Goal: Information Seeking & Learning: Learn about a topic

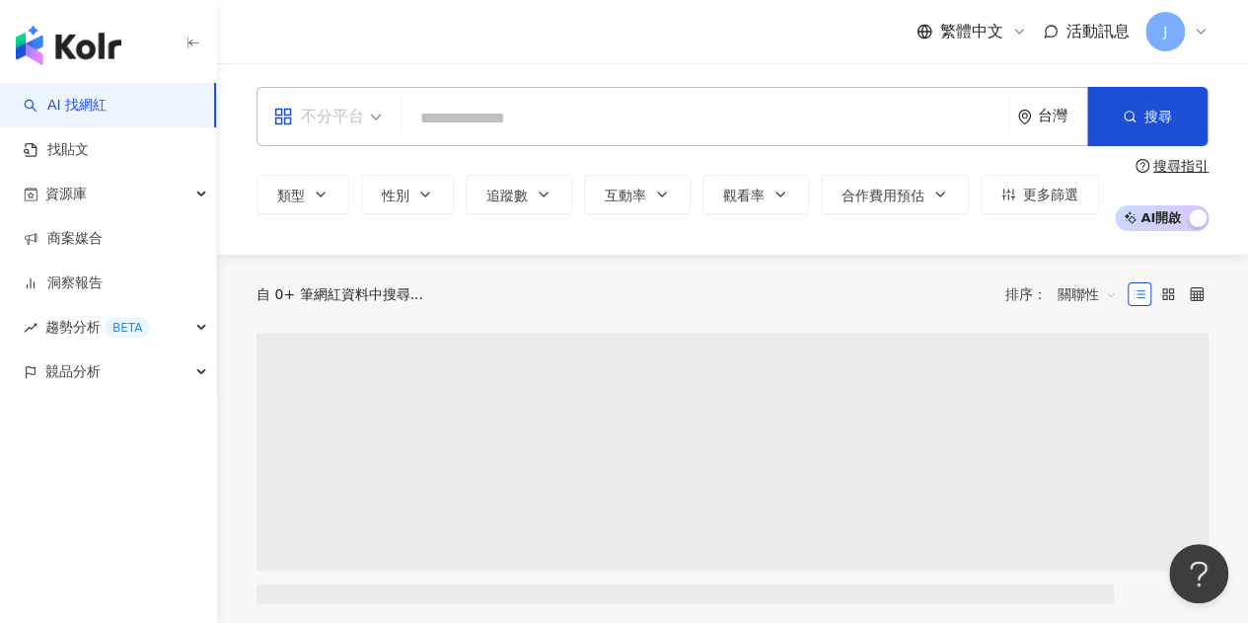
click at [307, 125] on div "不分平台" at bounding box center [318, 117] width 91 height 32
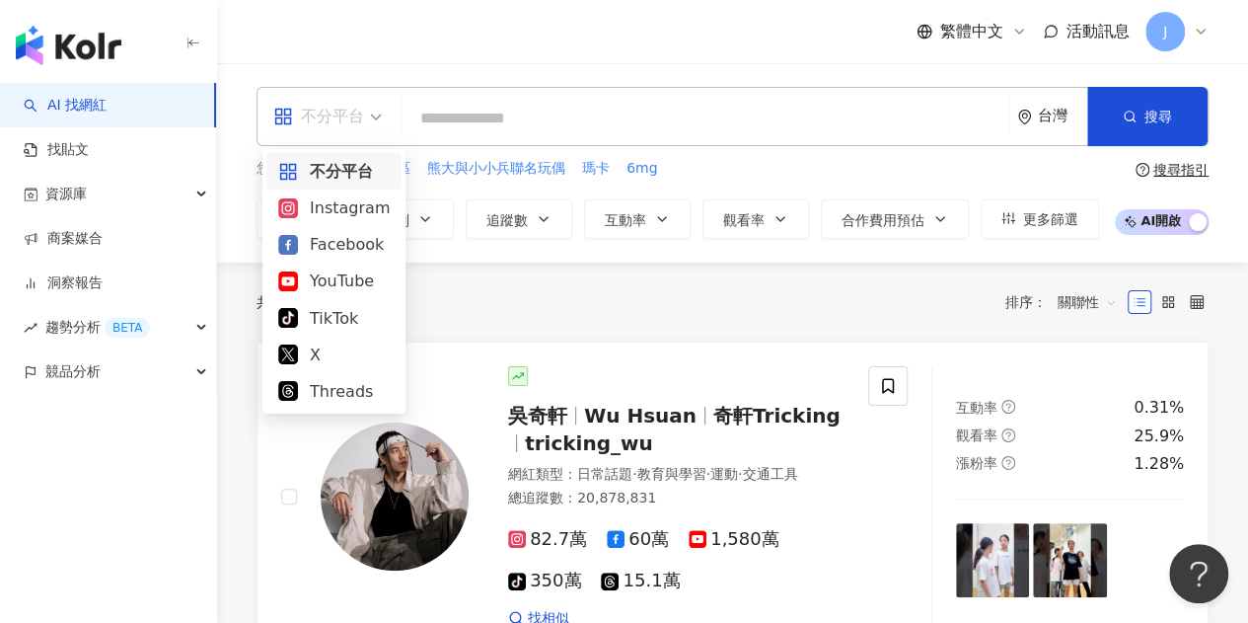
click at [350, 204] on div "Instagram" at bounding box center [333, 207] width 111 height 25
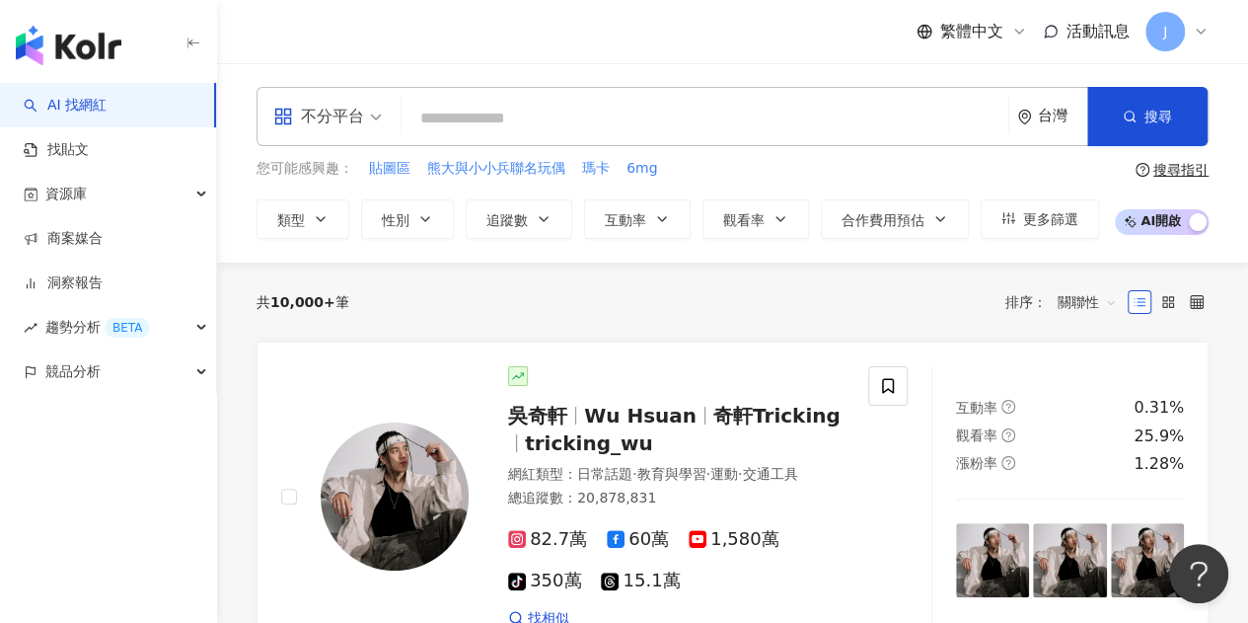
click at [564, 66] on div "all 不分平台 台灣 搜尋 您可能感興趣： 貼圖區 熊大與小小兵聯名玩偶 瑪卡 6mg 類型 性別 追蹤數 互動率 觀看率 合作費用預估 更多篩選 搜尋指引…" at bounding box center [732, 162] width 1031 height 199
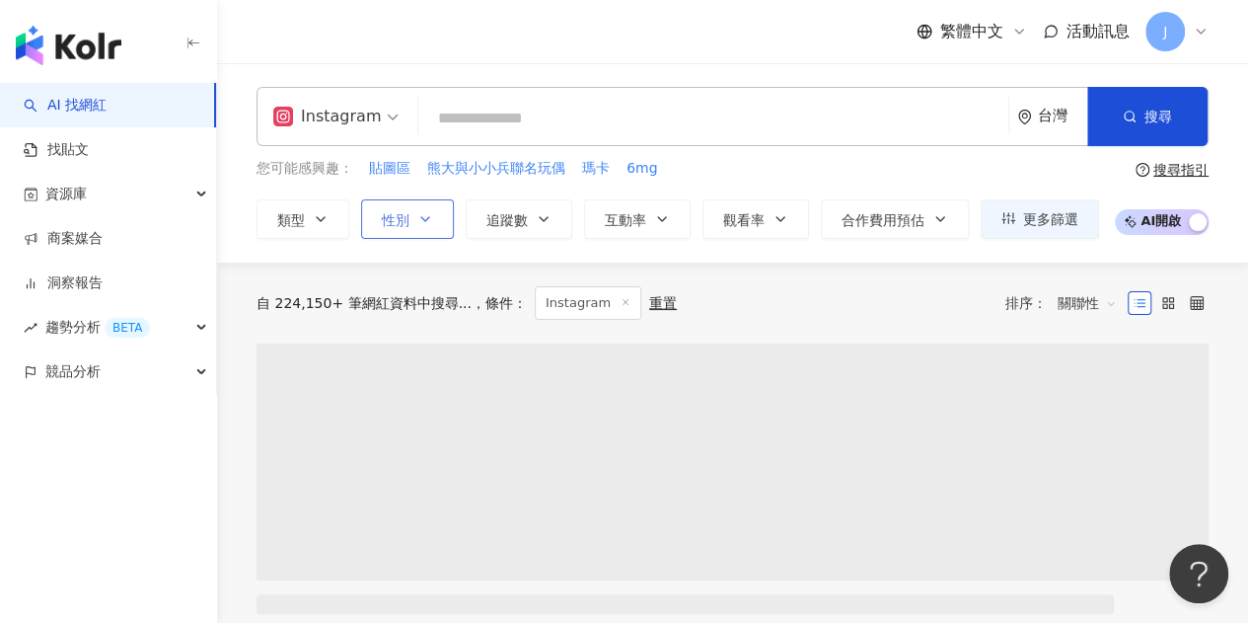
click at [394, 230] on button "性別" at bounding box center [407, 218] width 93 height 39
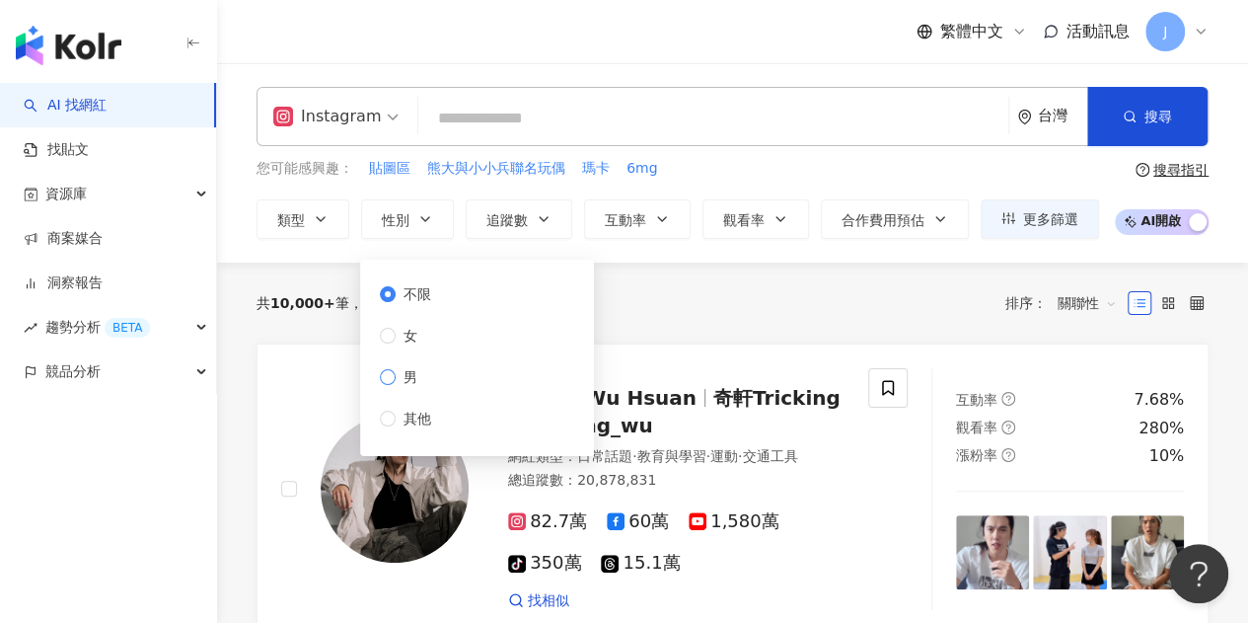
click at [397, 378] on span "男" at bounding box center [411, 377] width 30 height 22
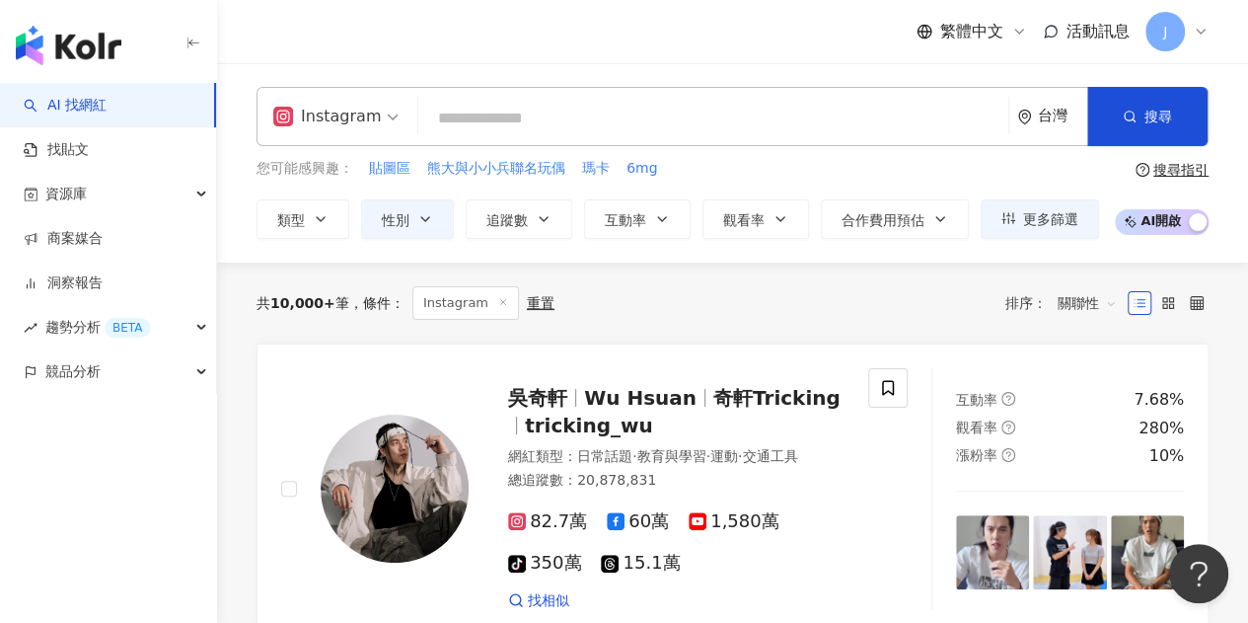
click at [683, 275] on div "共 10,000+ 筆 條件 ： Instagram 重置 排序： 關聯性" at bounding box center [732, 302] width 952 height 81
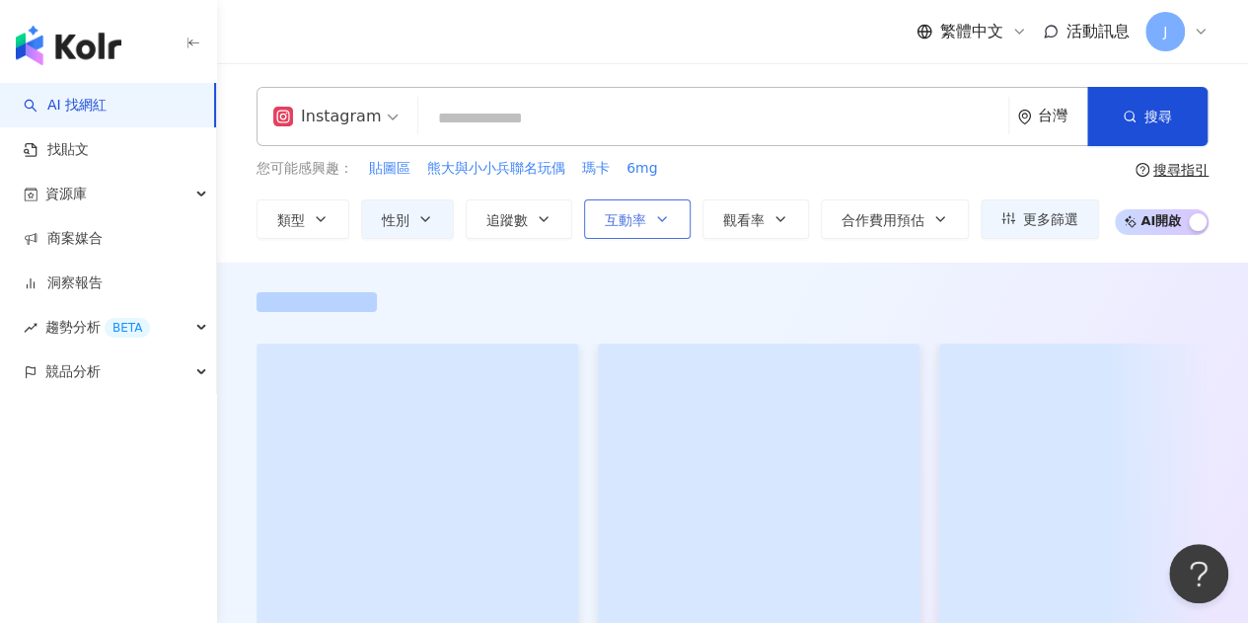
click at [644, 220] on button "互動率" at bounding box center [637, 218] width 107 height 39
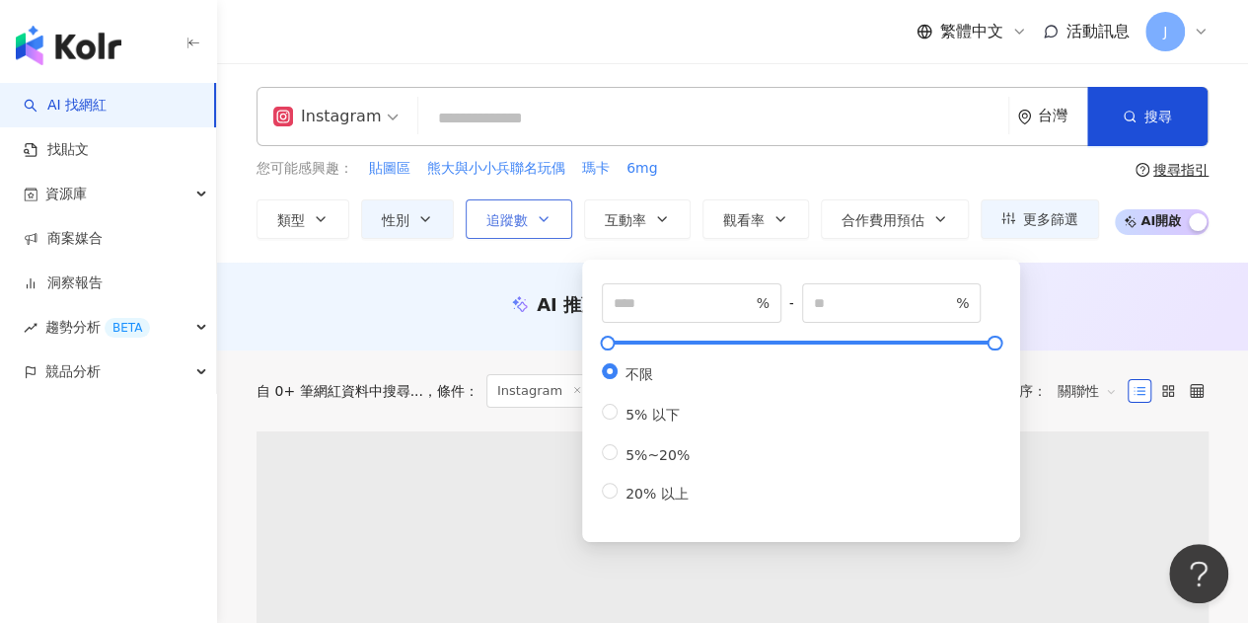
click at [550, 228] on button "追蹤數" at bounding box center [519, 218] width 107 height 39
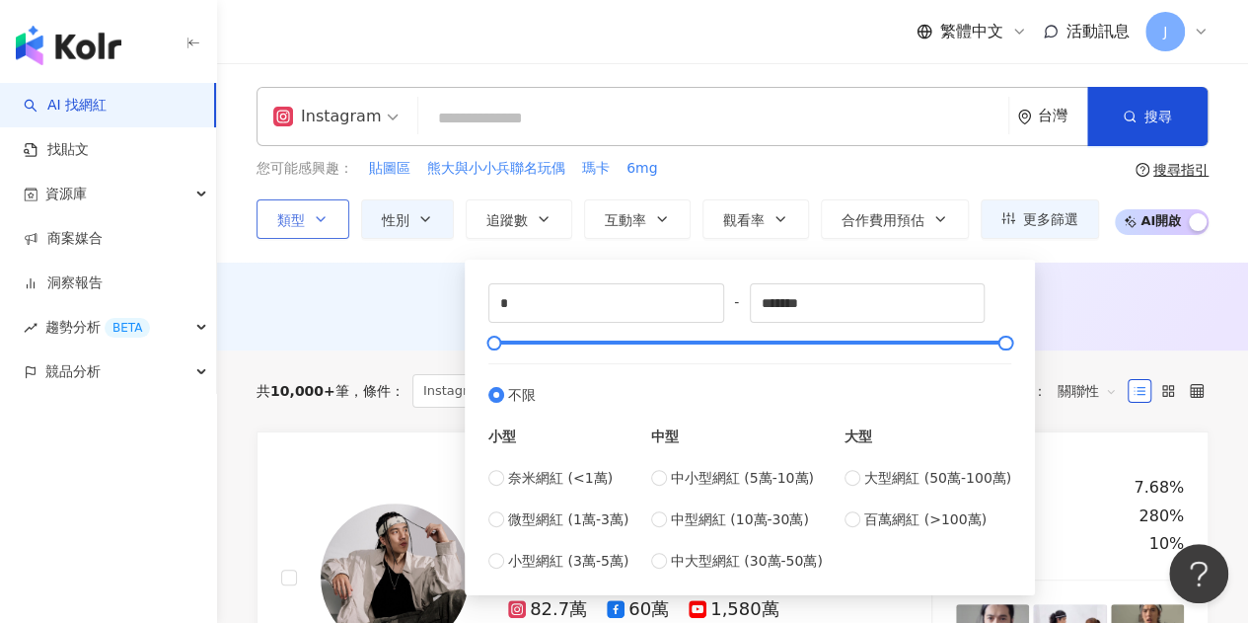
click at [326, 233] on button "類型" at bounding box center [302, 218] width 93 height 39
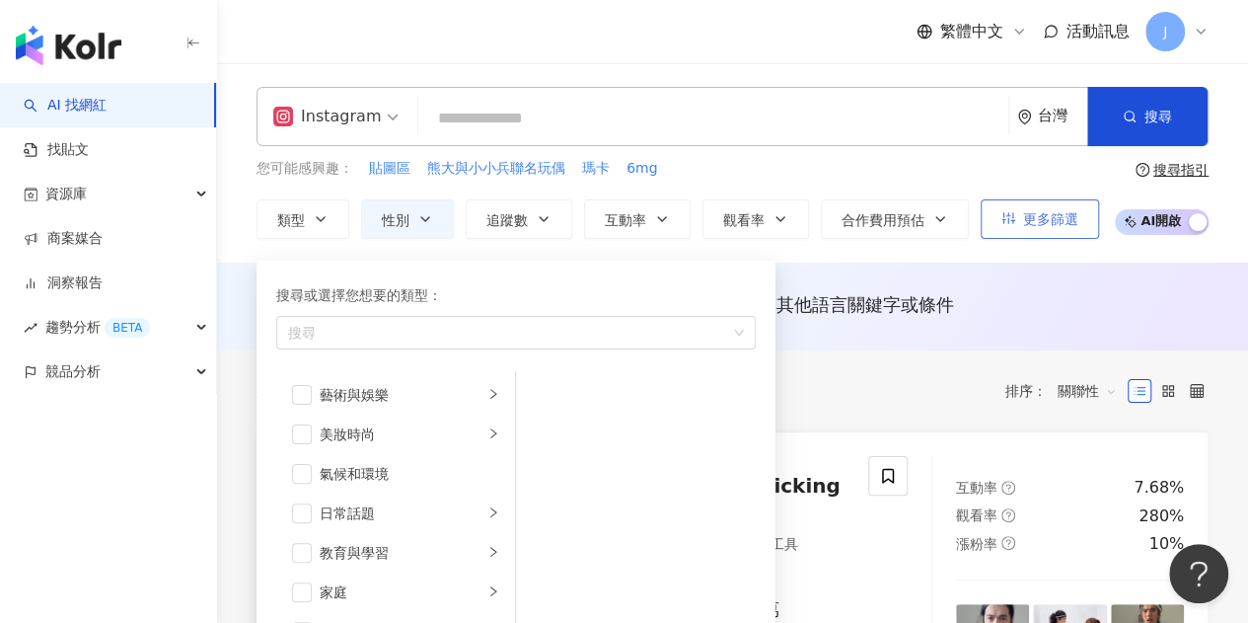
click at [1053, 224] on span "更多篩選" at bounding box center [1050, 219] width 55 height 16
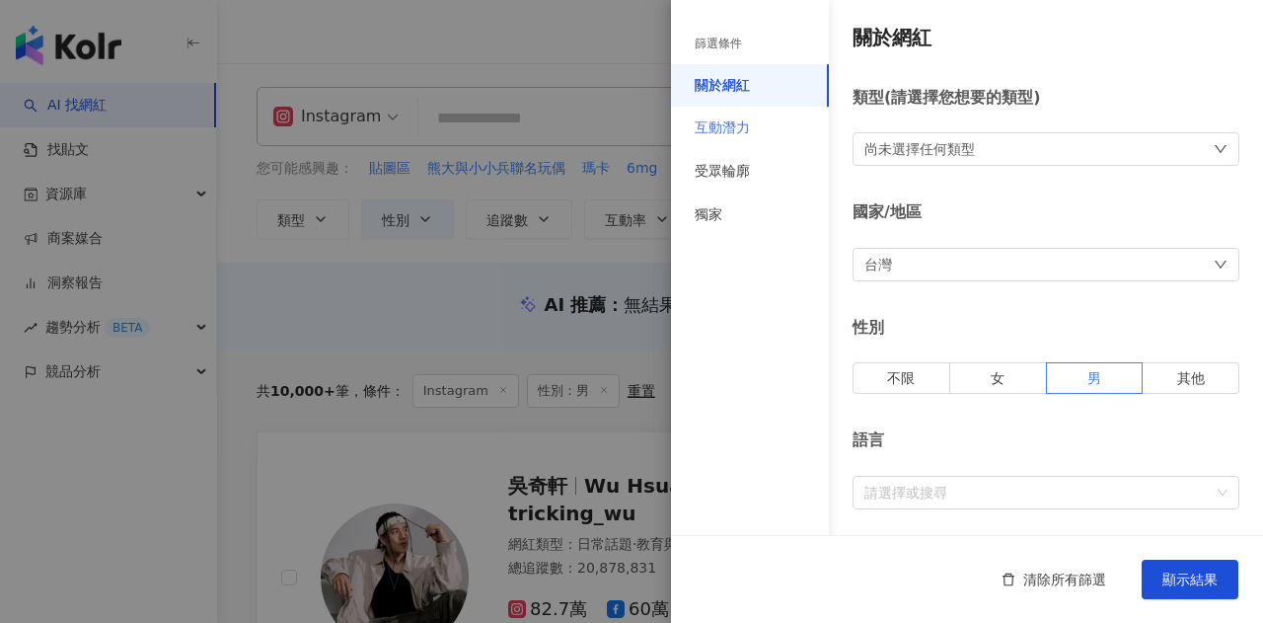
click at [782, 127] on div "互動潛力" at bounding box center [750, 128] width 158 height 43
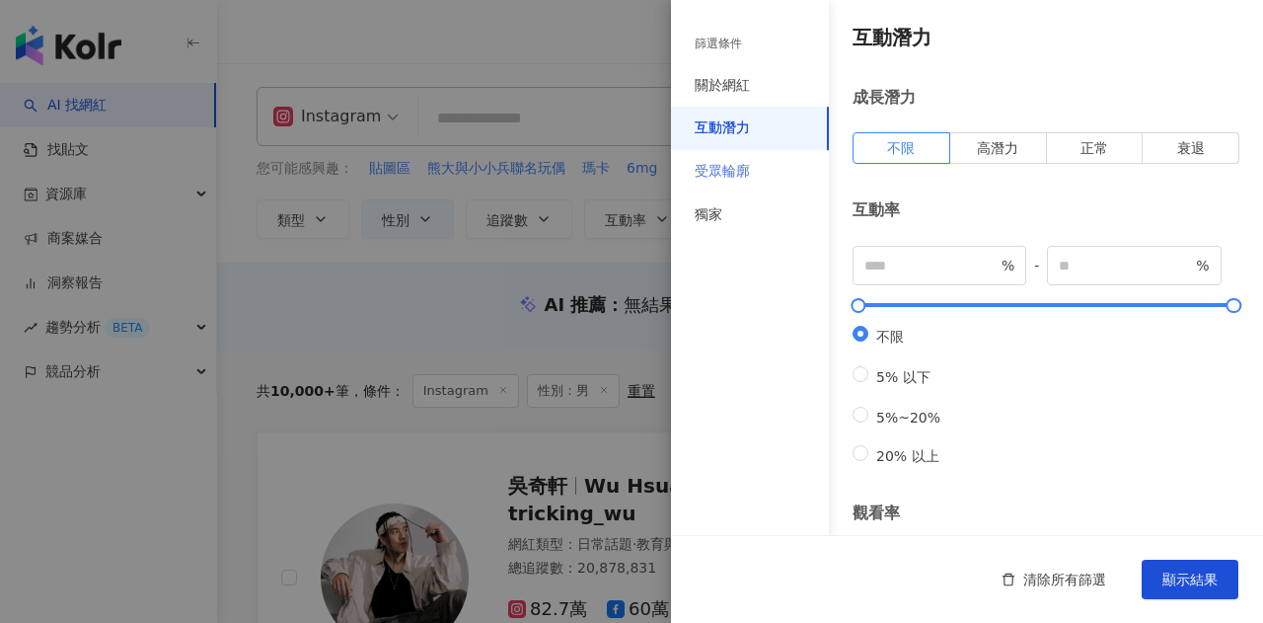
click at [739, 191] on div "受眾輪廓" at bounding box center [750, 171] width 158 height 43
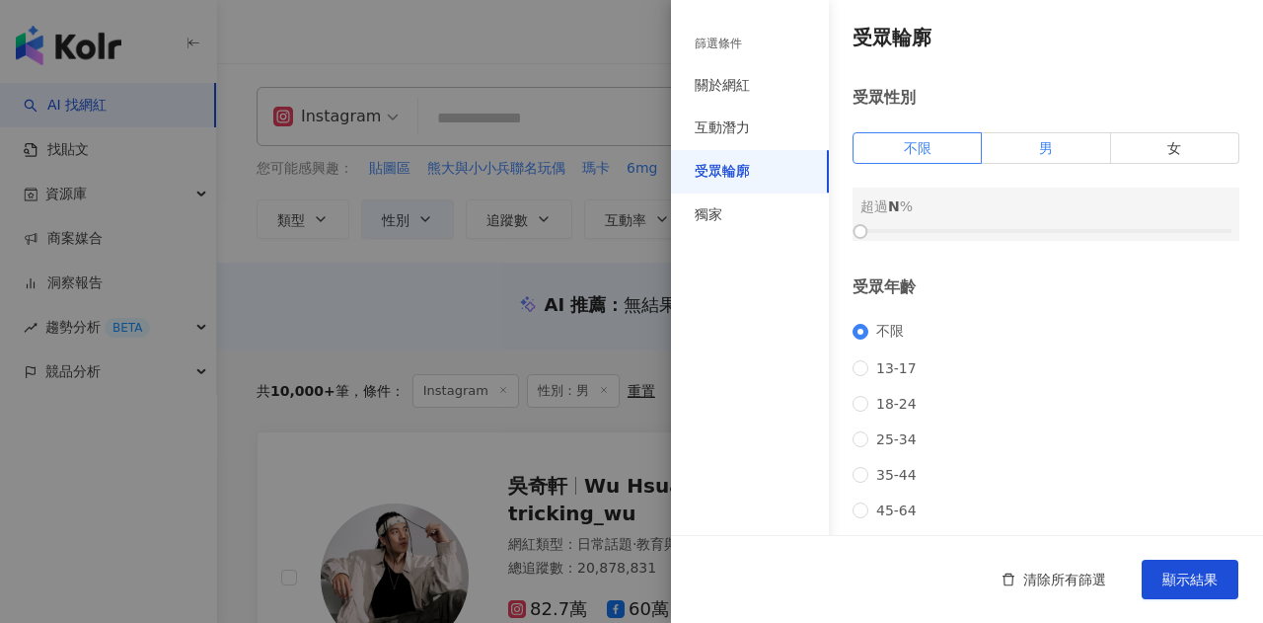
click at [1042, 143] on span "男" at bounding box center [1046, 148] width 14 height 16
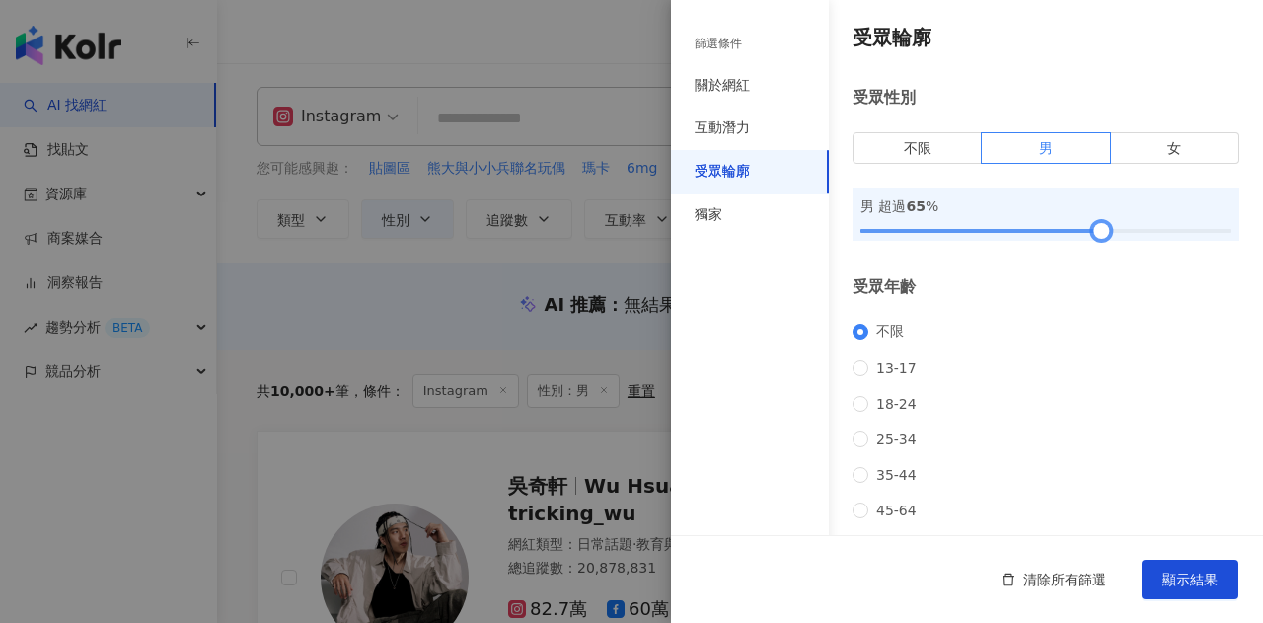
drag, startPoint x: 867, startPoint y: 229, endPoint x: 1093, endPoint y: 233, distance: 226.0
click at [1093, 233] on div at bounding box center [1045, 231] width 371 height 12
click at [1205, 566] on button "顯示結果" at bounding box center [1189, 578] width 97 height 39
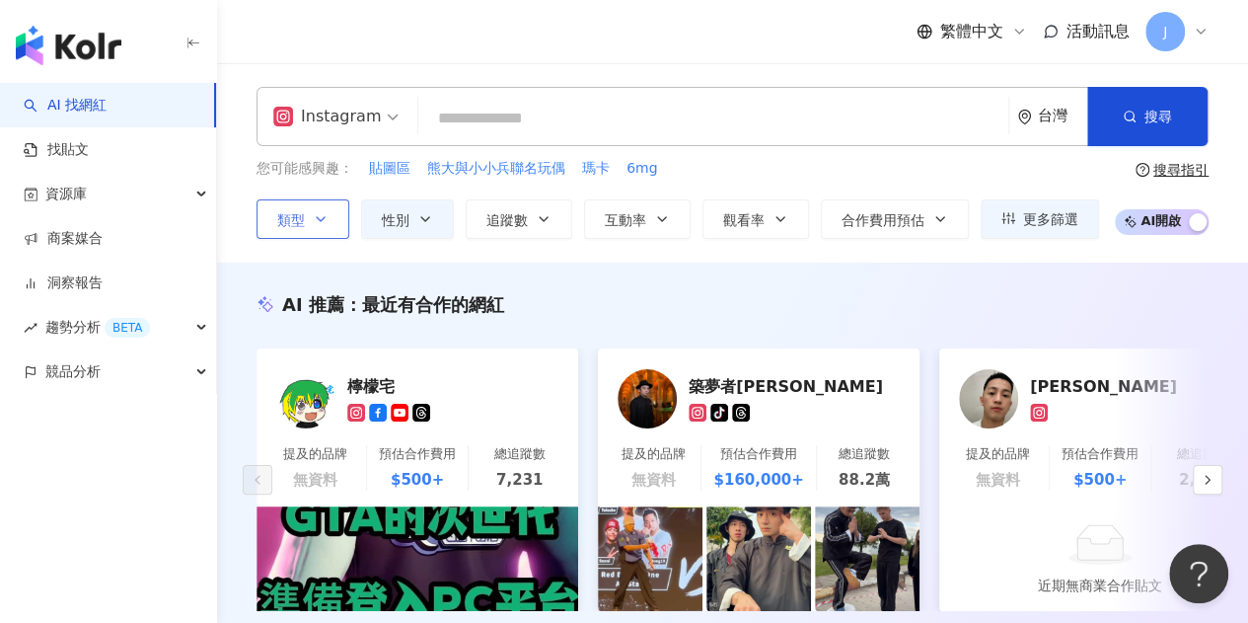
click at [321, 216] on icon "button" at bounding box center [321, 219] width 16 height 16
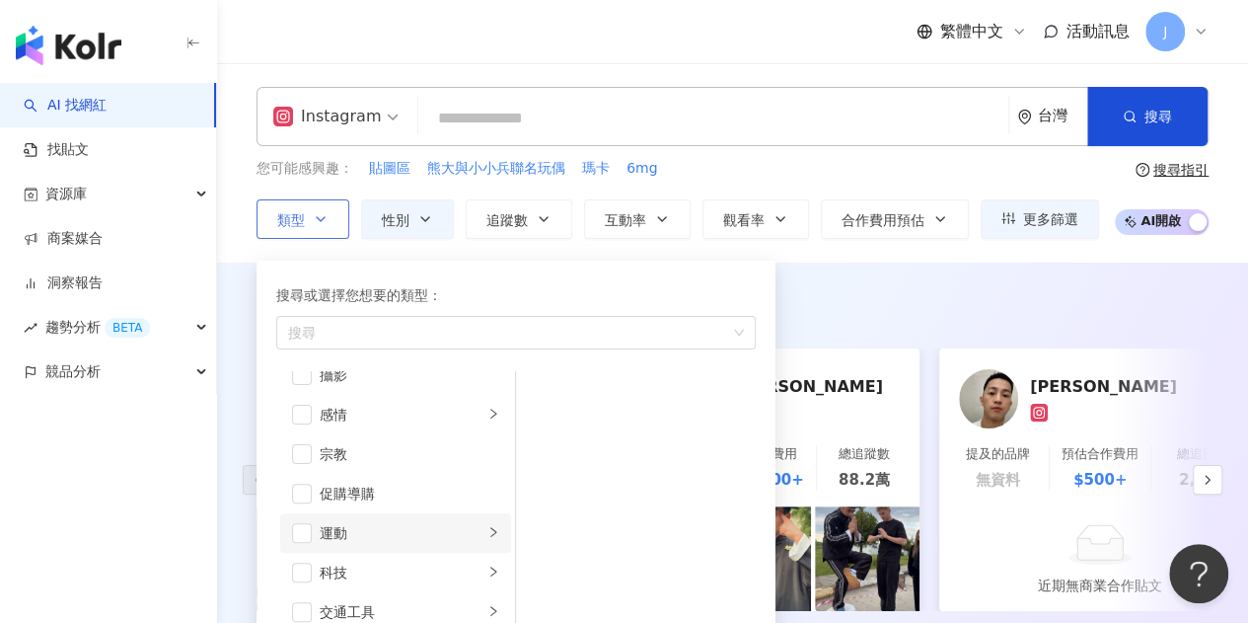
scroll to position [683, 0]
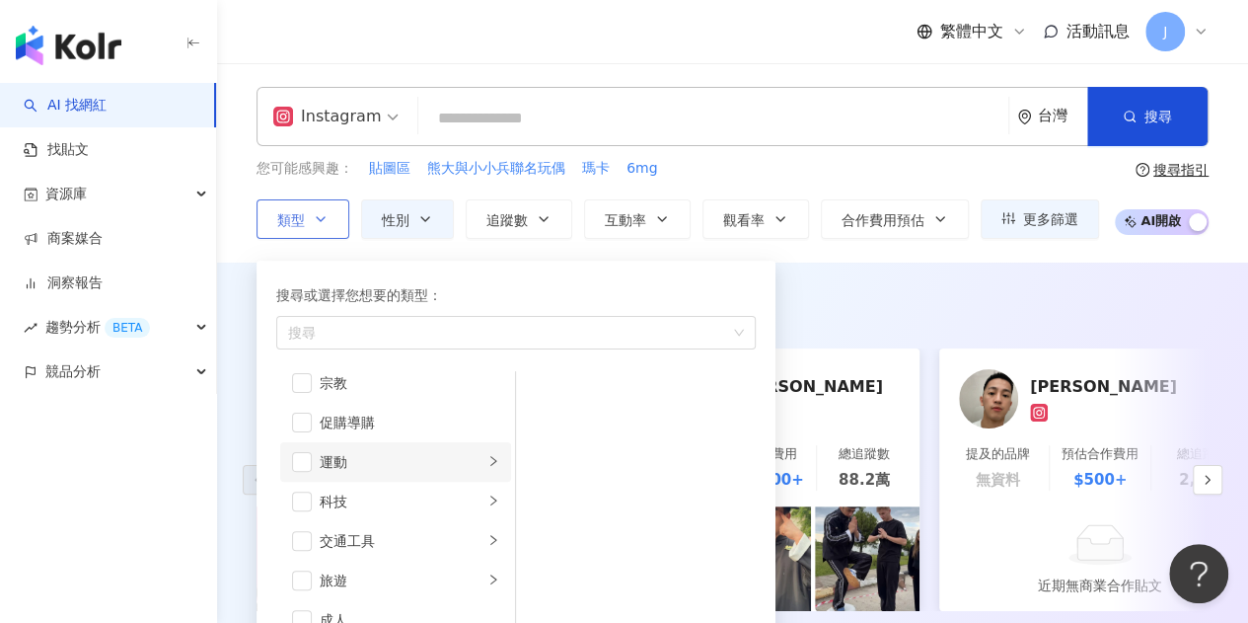
click at [466, 456] on div "運動" at bounding box center [402, 462] width 164 height 22
drag, startPoint x: 301, startPoint y: 465, endPoint x: 312, endPoint y: 466, distance: 10.9
click at [302, 465] on span "button" at bounding box center [302, 462] width 20 height 20
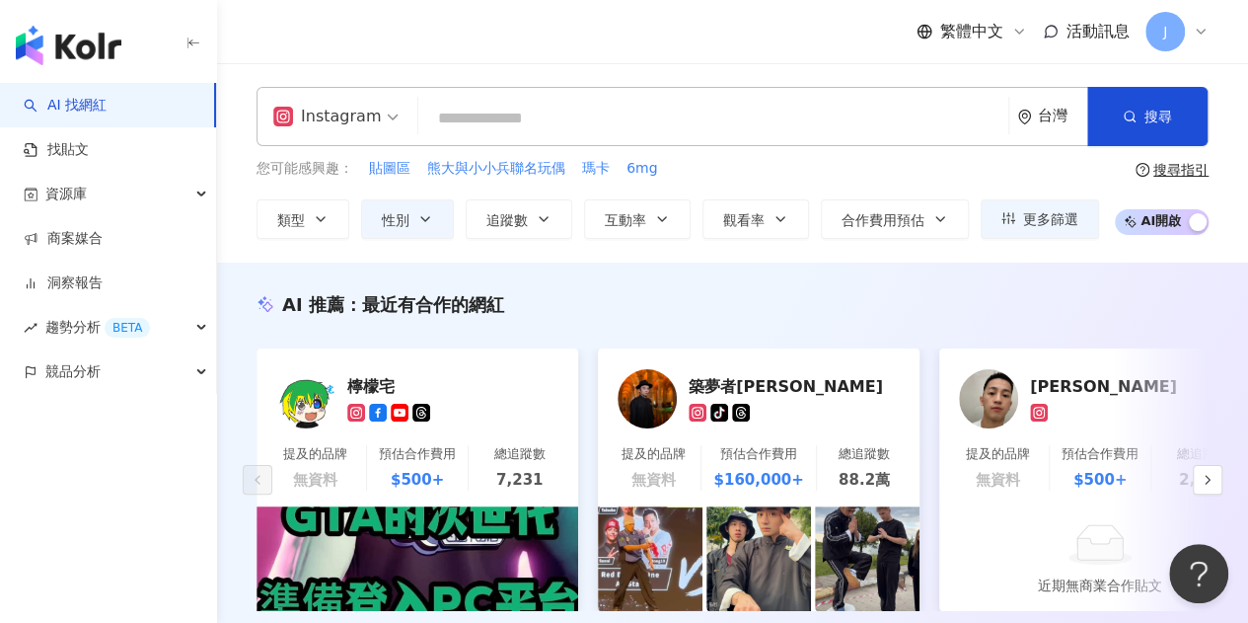
click at [972, 299] on div "AI 推薦 ： 最近有合作的網紅" at bounding box center [732, 304] width 952 height 25
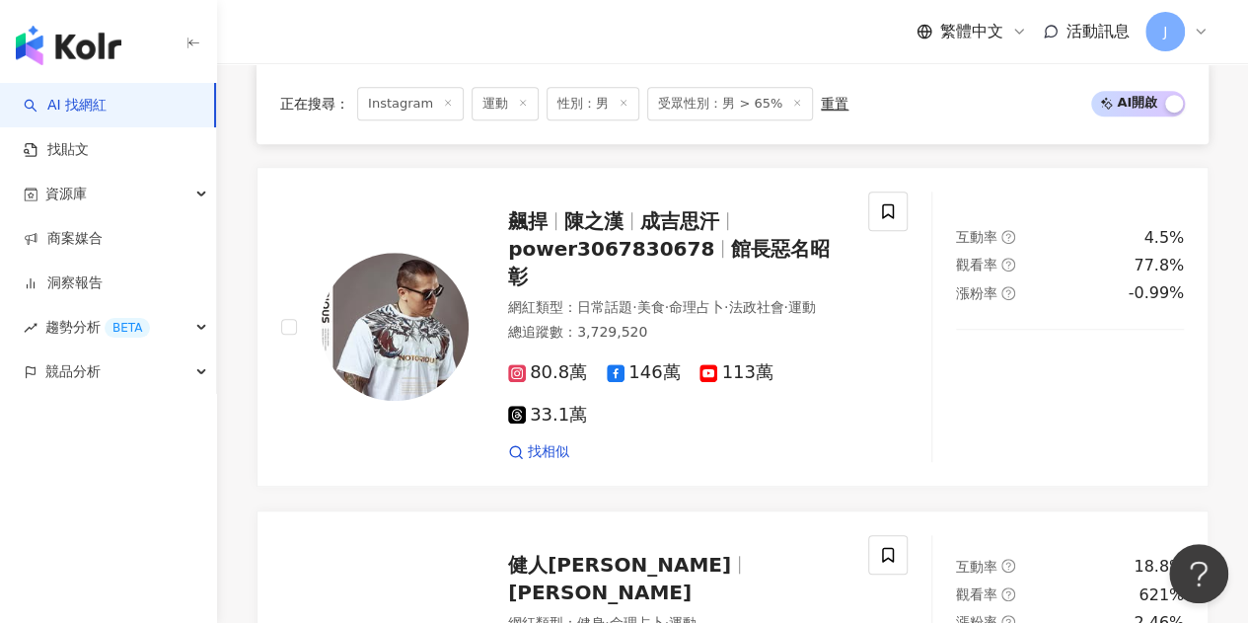
scroll to position [789, 0]
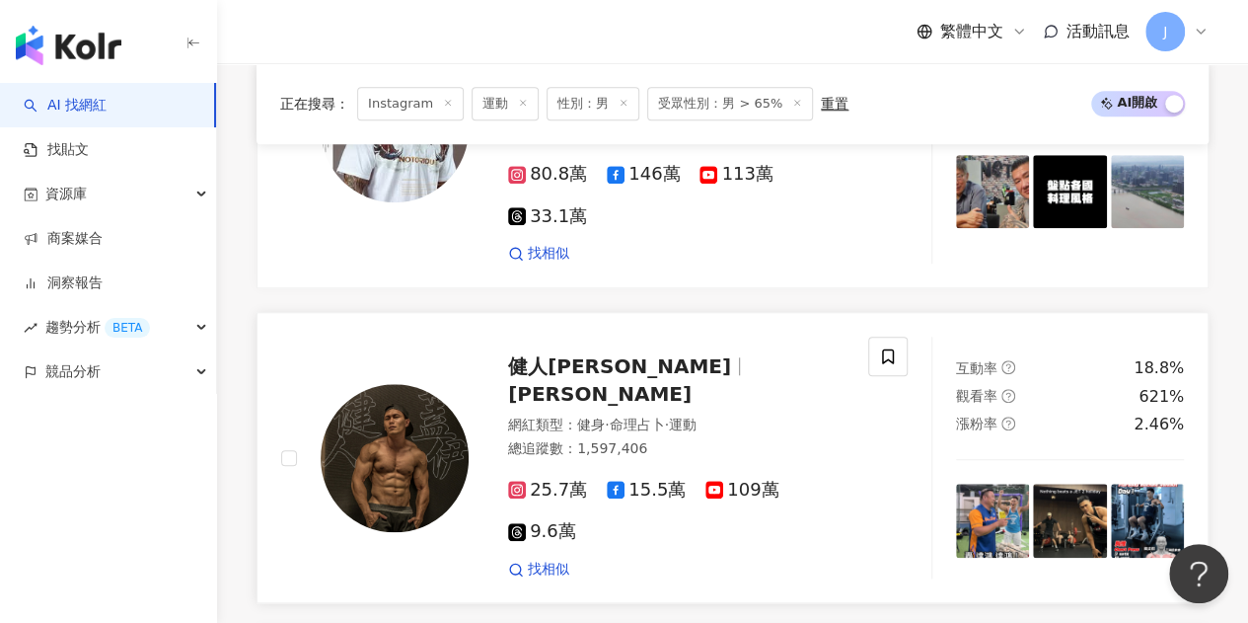
click at [631, 382] on span "蓋伊" at bounding box center [599, 394] width 183 height 24
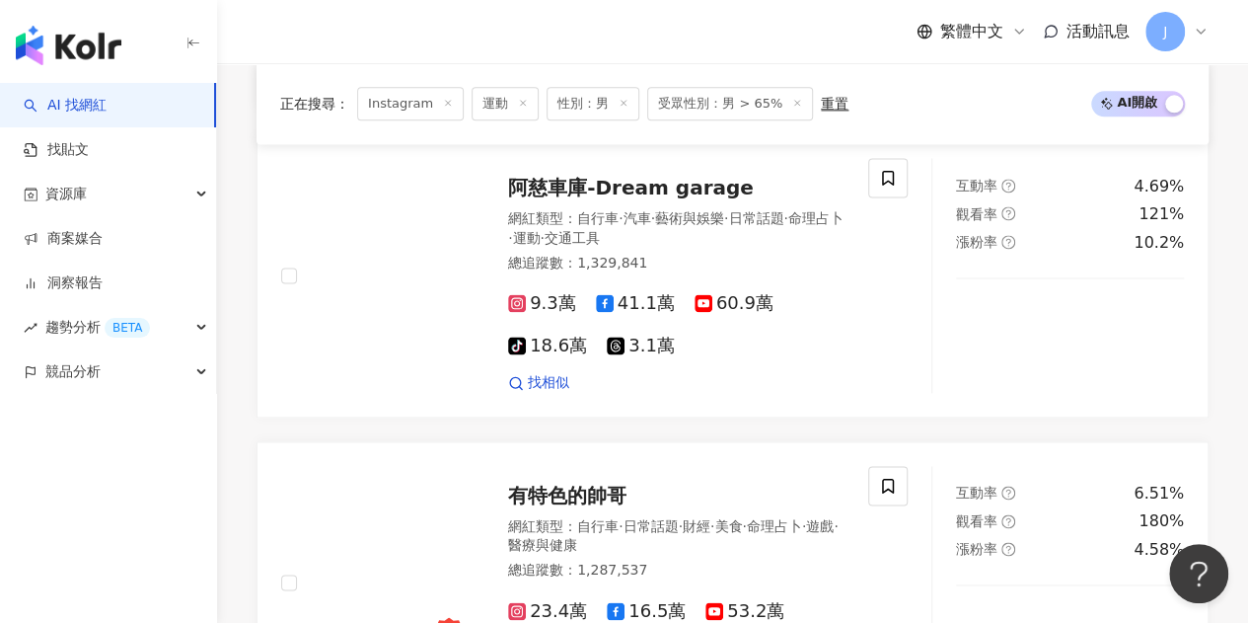
scroll to position [1184, 0]
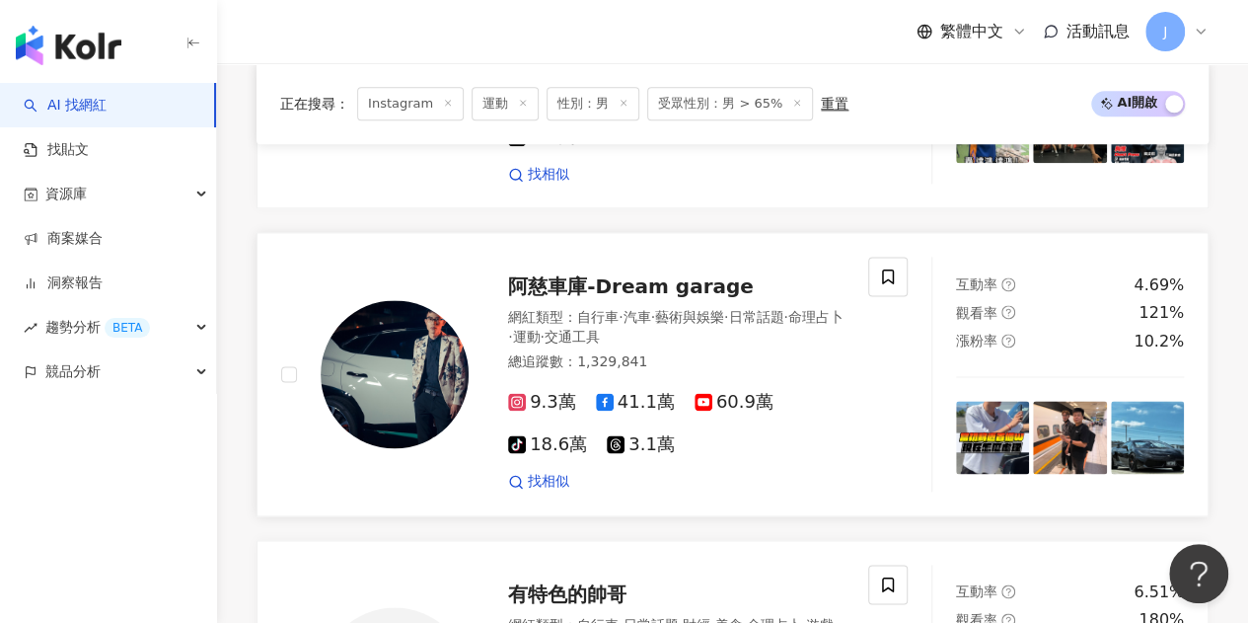
click at [682, 274] on span "阿慈車庫-Dream garage" at bounding box center [631, 286] width 246 height 24
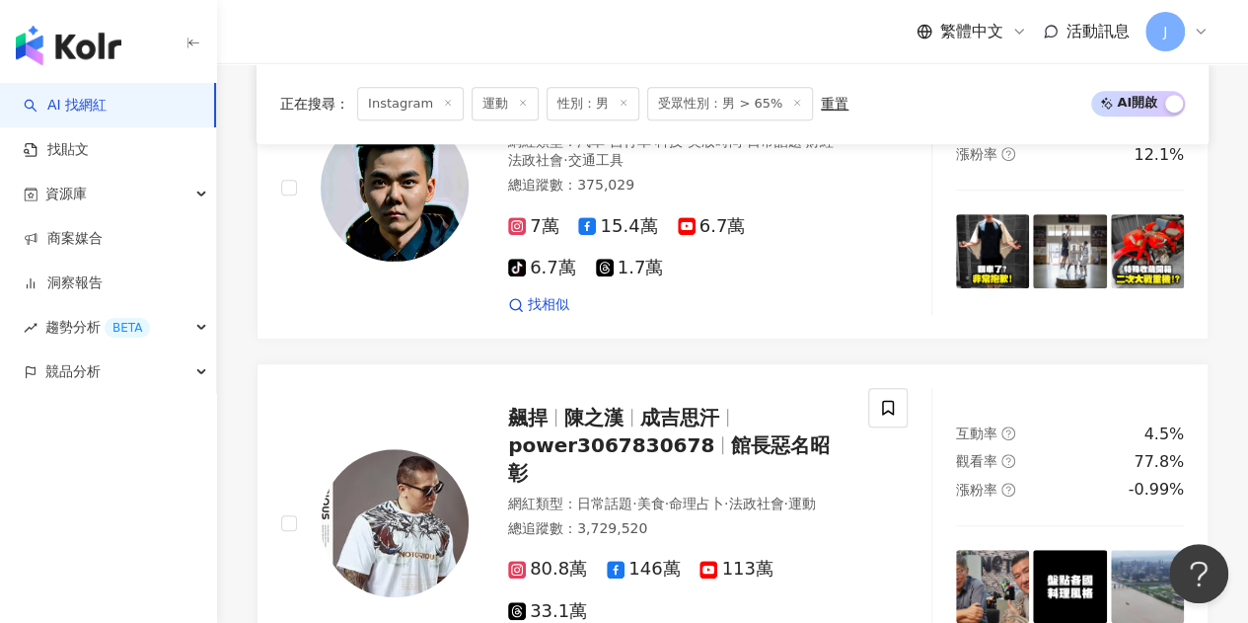
scroll to position [0, 0]
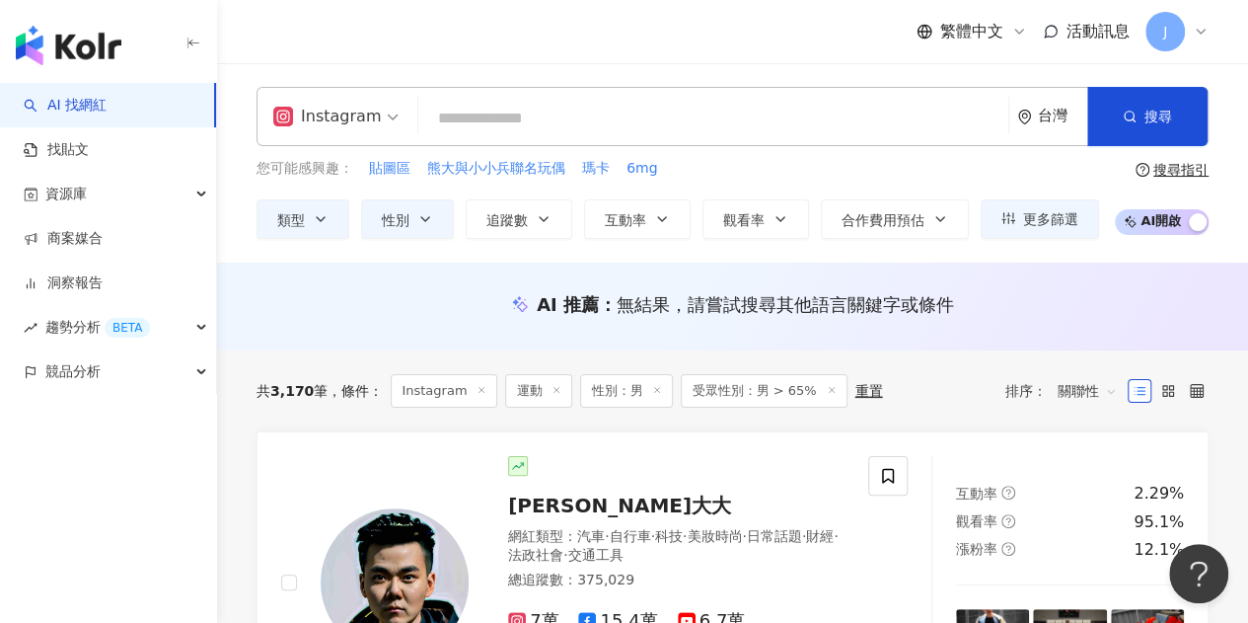
click at [684, 120] on input "search" at bounding box center [713, 118] width 574 height 37
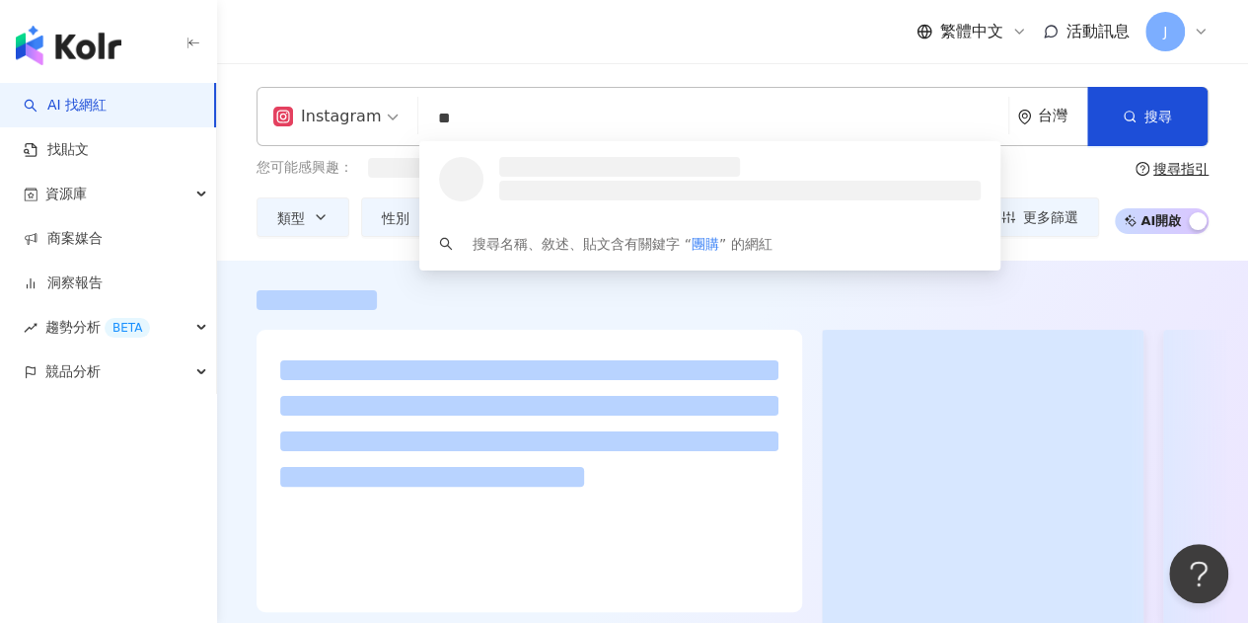
type input "**"
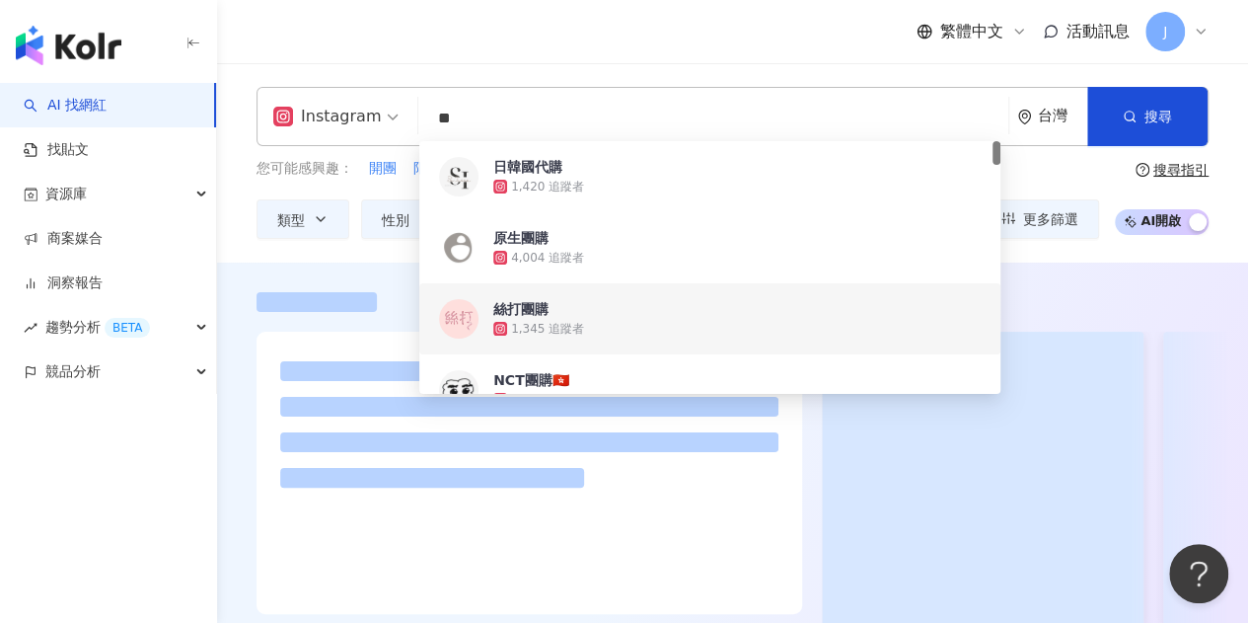
click at [864, 70] on div "Instagram ** 台灣 搜尋 60d209d3-c395-41c8-a69b-6b3e89a58cf3 fe57ea1b-b370-4d08-a343…" at bounding box center [732, 162] width 1031 height 199
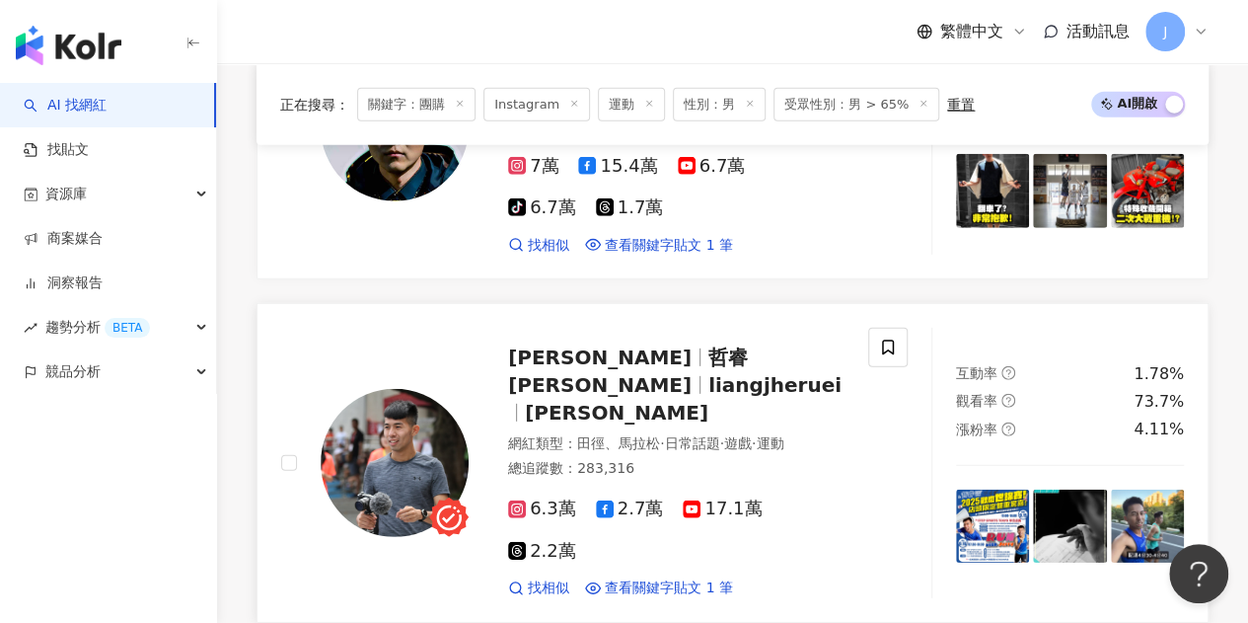
scroll to position [2762, 0]
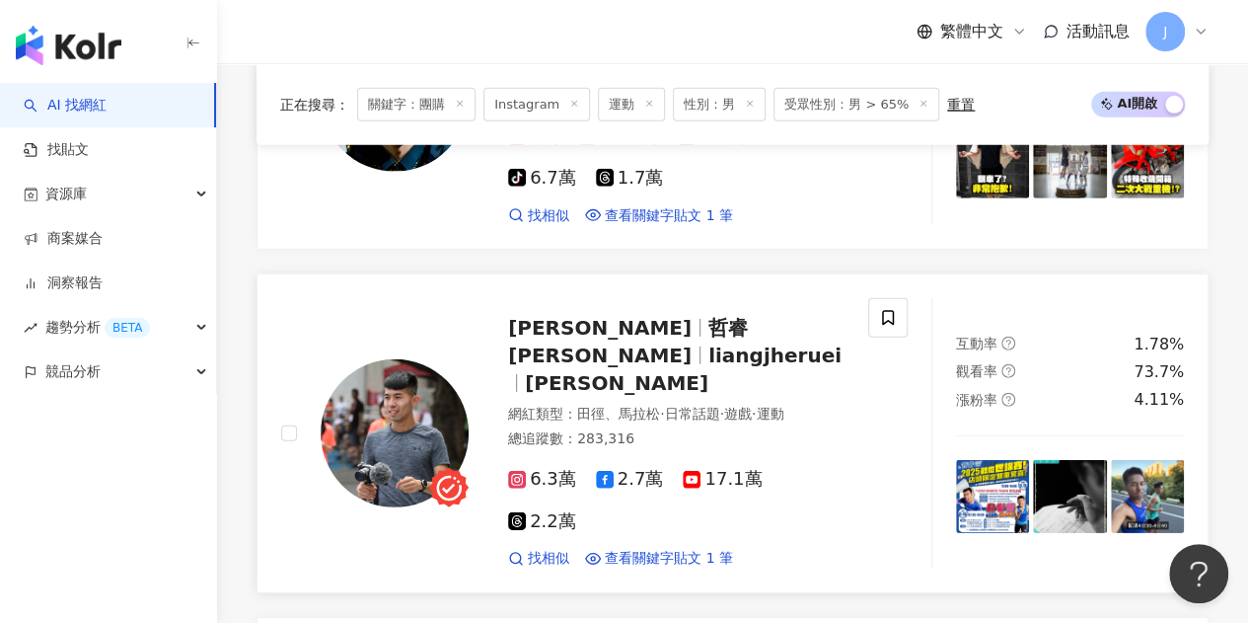
click at [681, 316] on span "梁哲睿Jhe-Ruei Liang" at bounding box center [599, 328] width 183 height 24
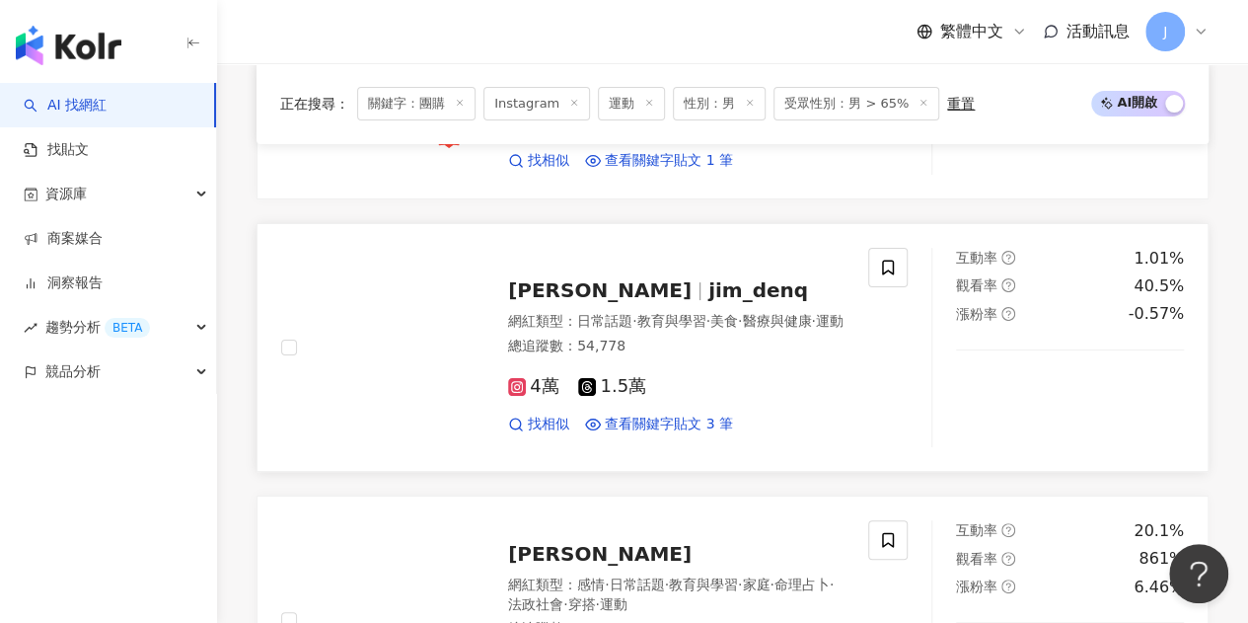
scroll to position [3847, 0]
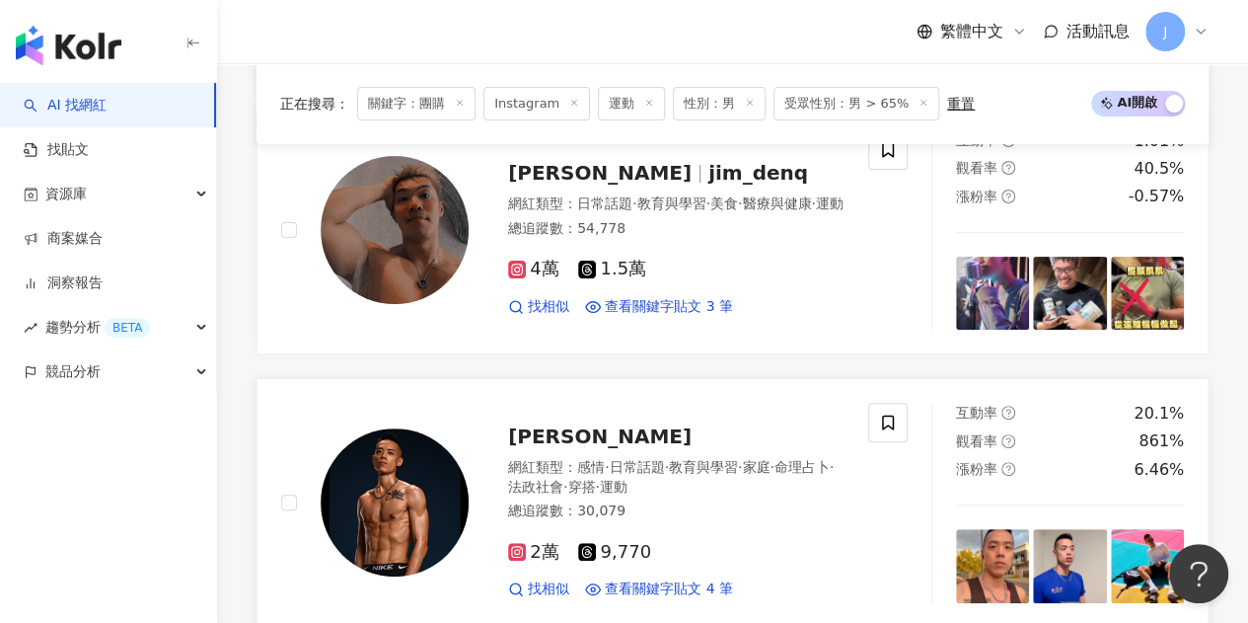
click at [560, 424] on span "Neil Lu" at bounding box center [599, 436] width 183 height 24
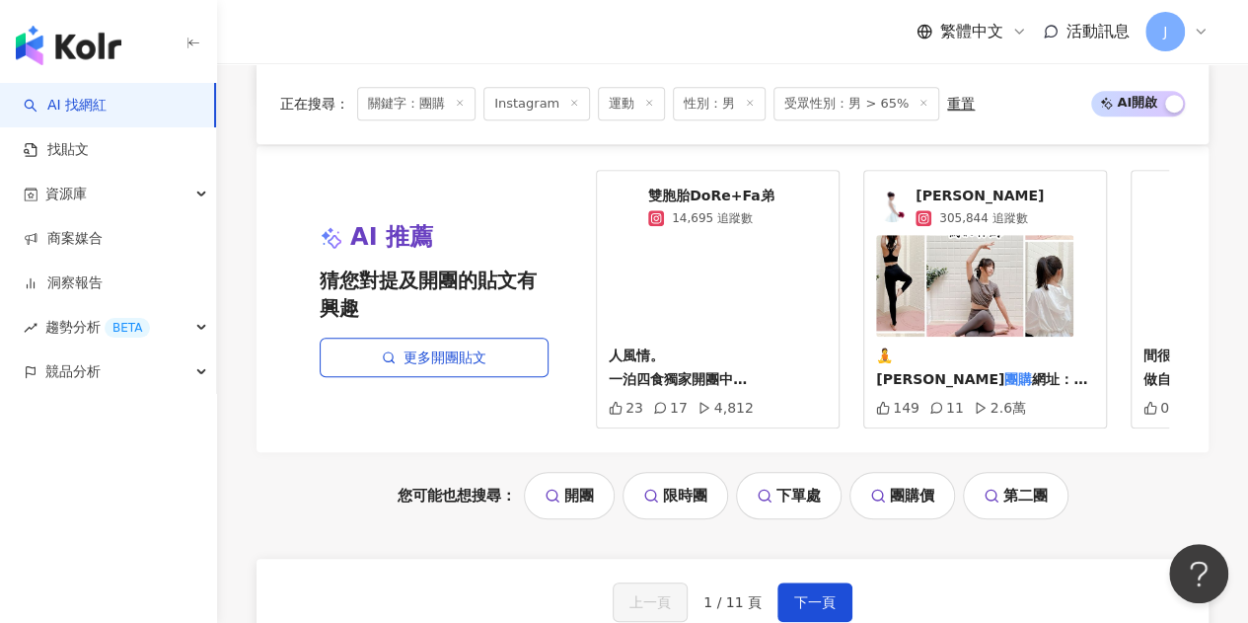
scroll to position [4439, 0]
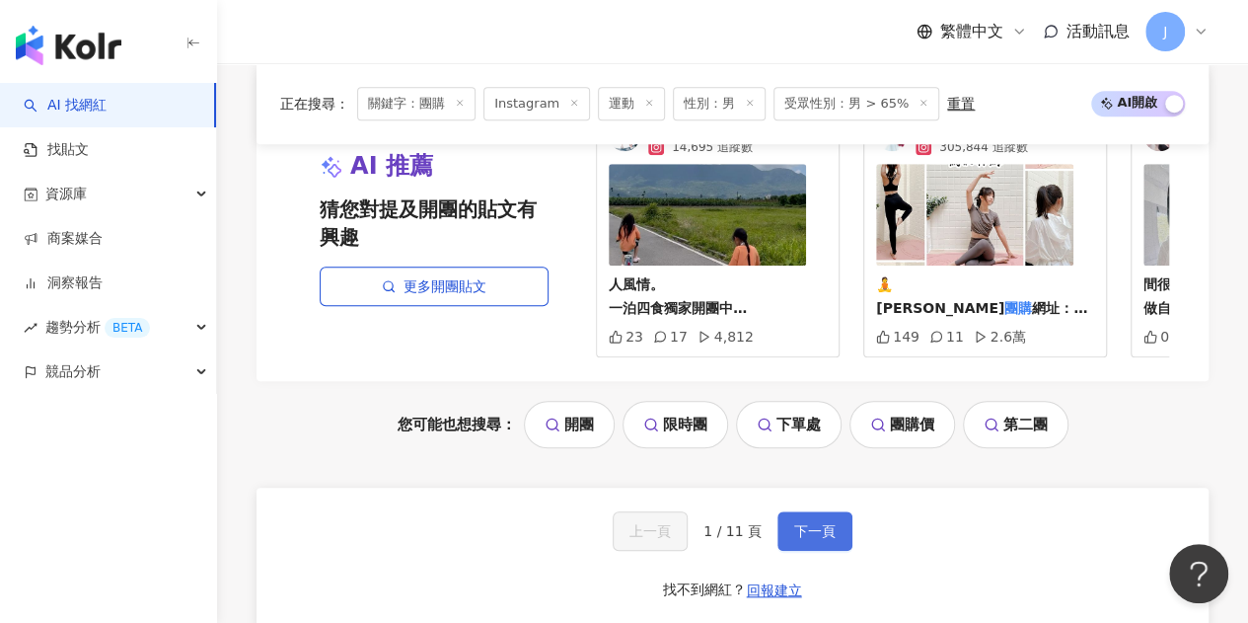
click at [829, 523] on span "下一頁" at bounding box center [814, 531] width 41 height 16
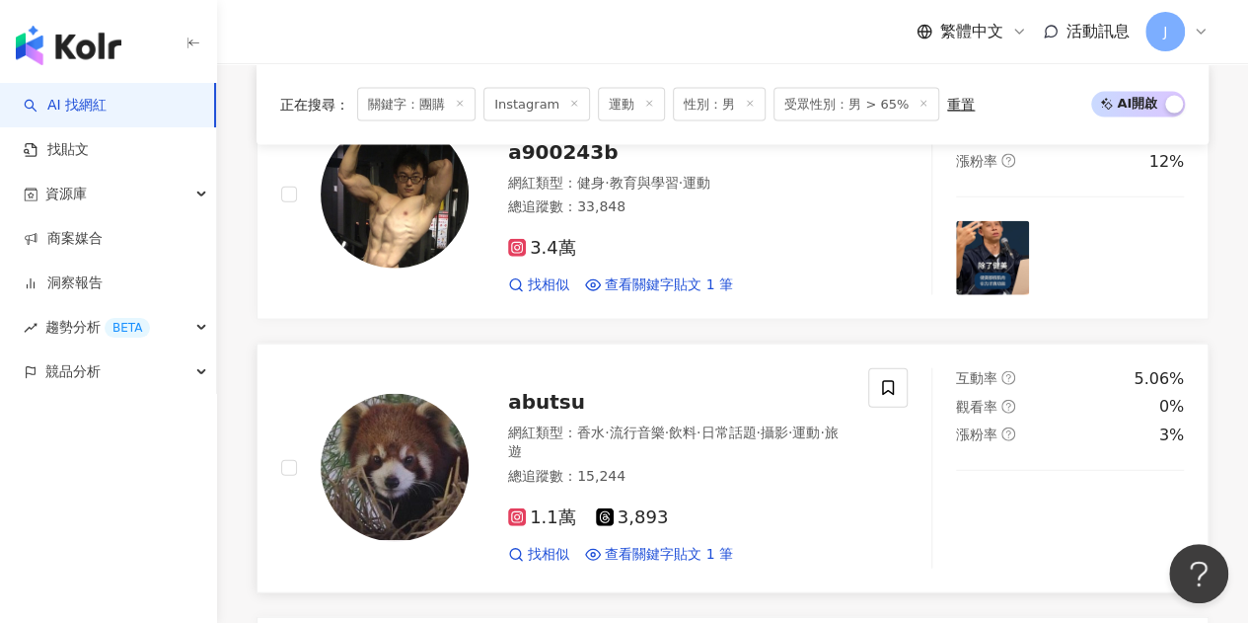
scroll to position [2072, 0]
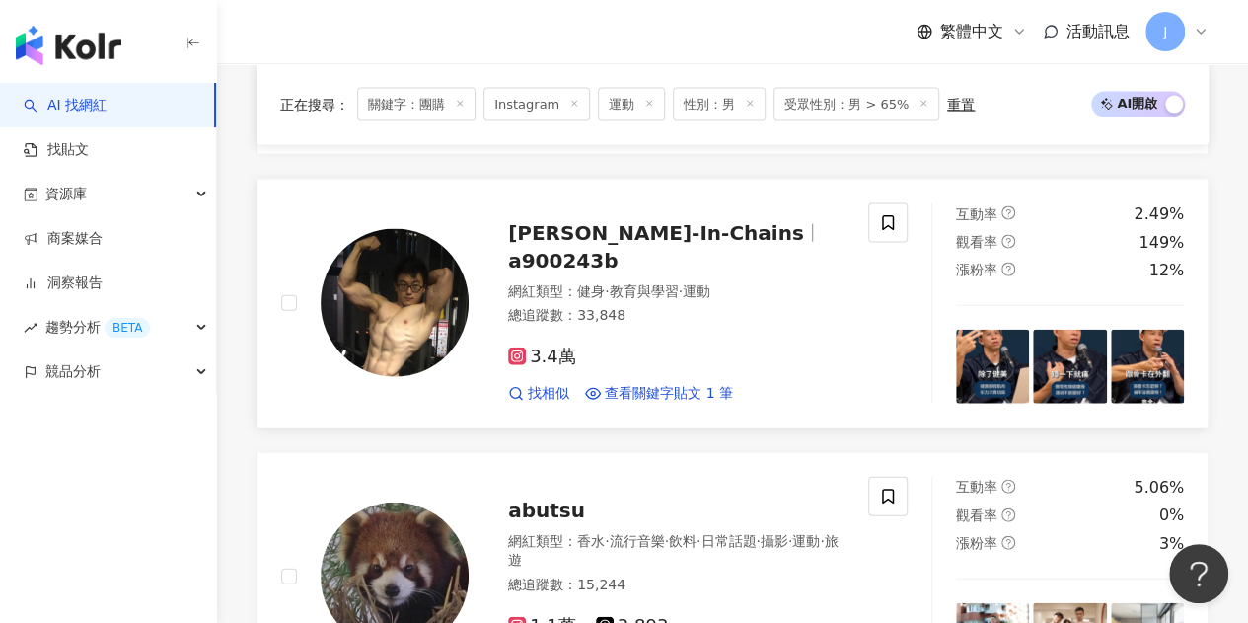
click at [585, 237] on span "Andy-In-Chains" at bounding box center [656, 233] width 296 height 24
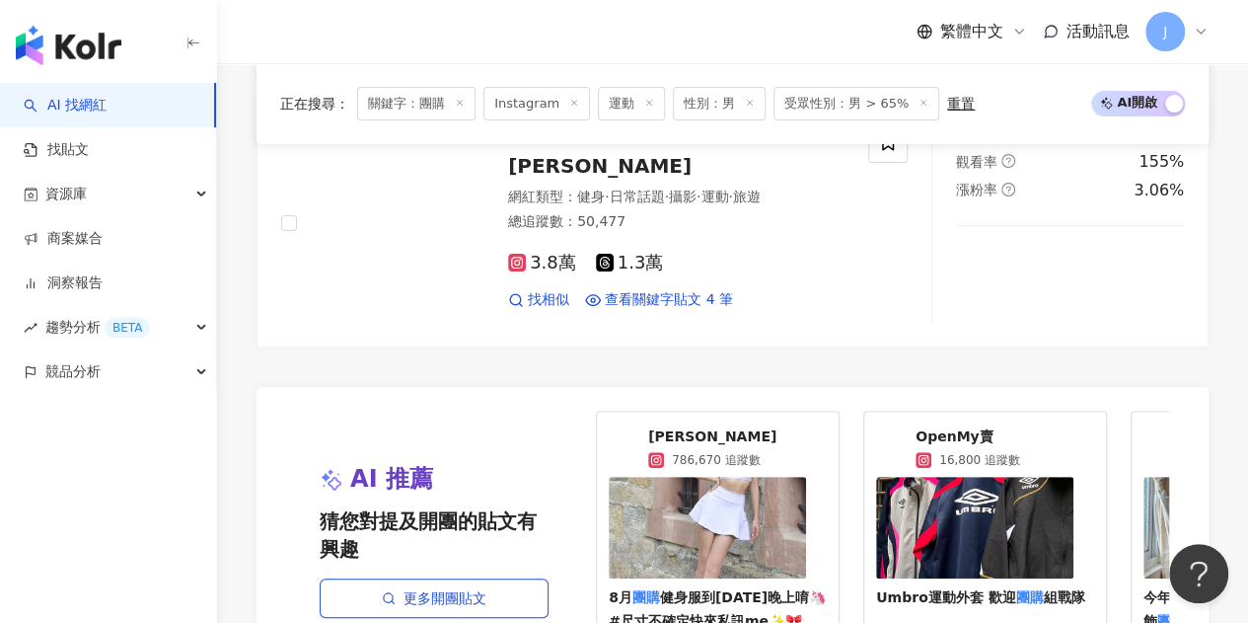
scroll to position [4143, 0]
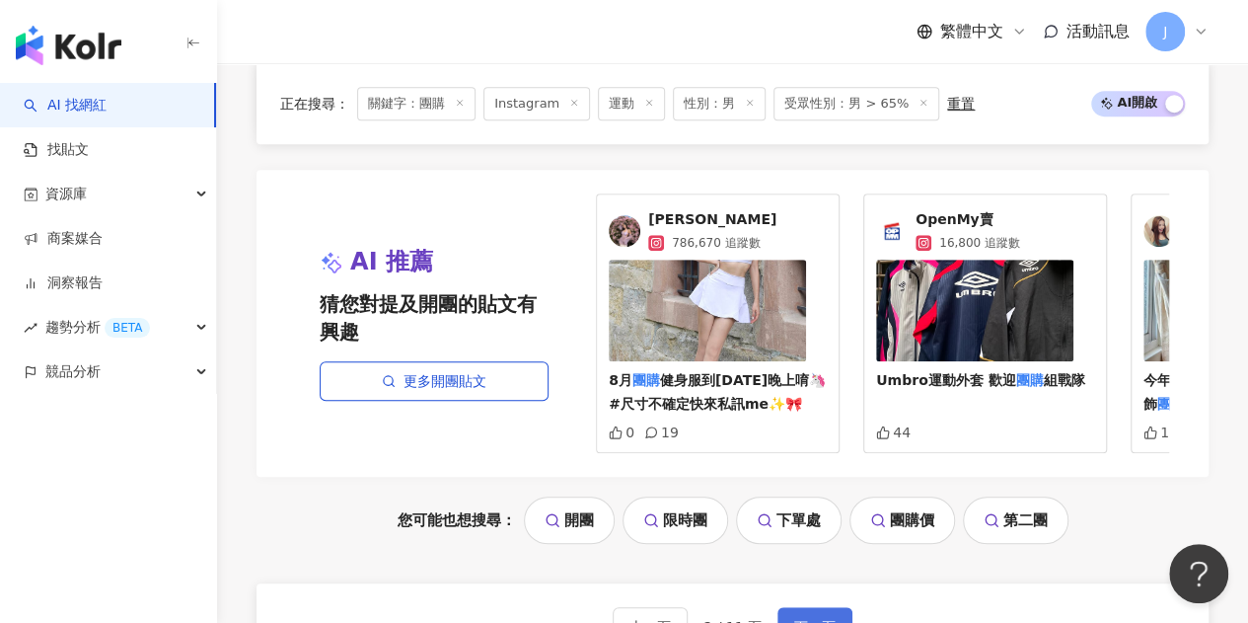
click at [777, 607] on button "下一頁" at bounding box center [814, 626] width 75 height 39
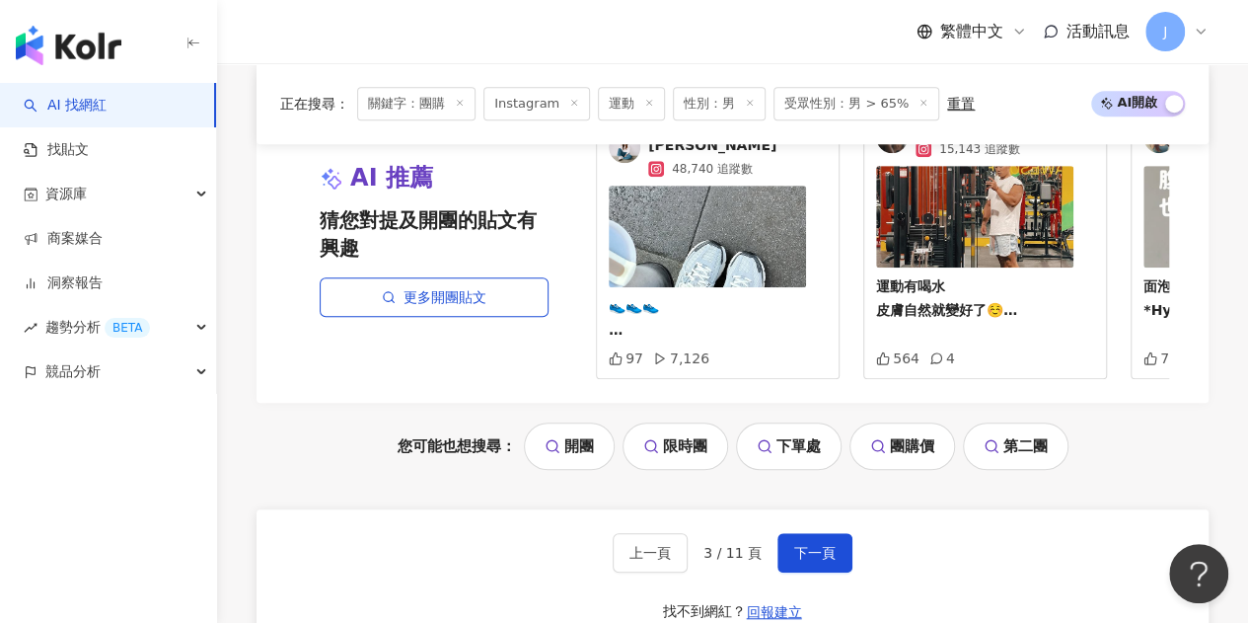
scroll to position [4242, 0]
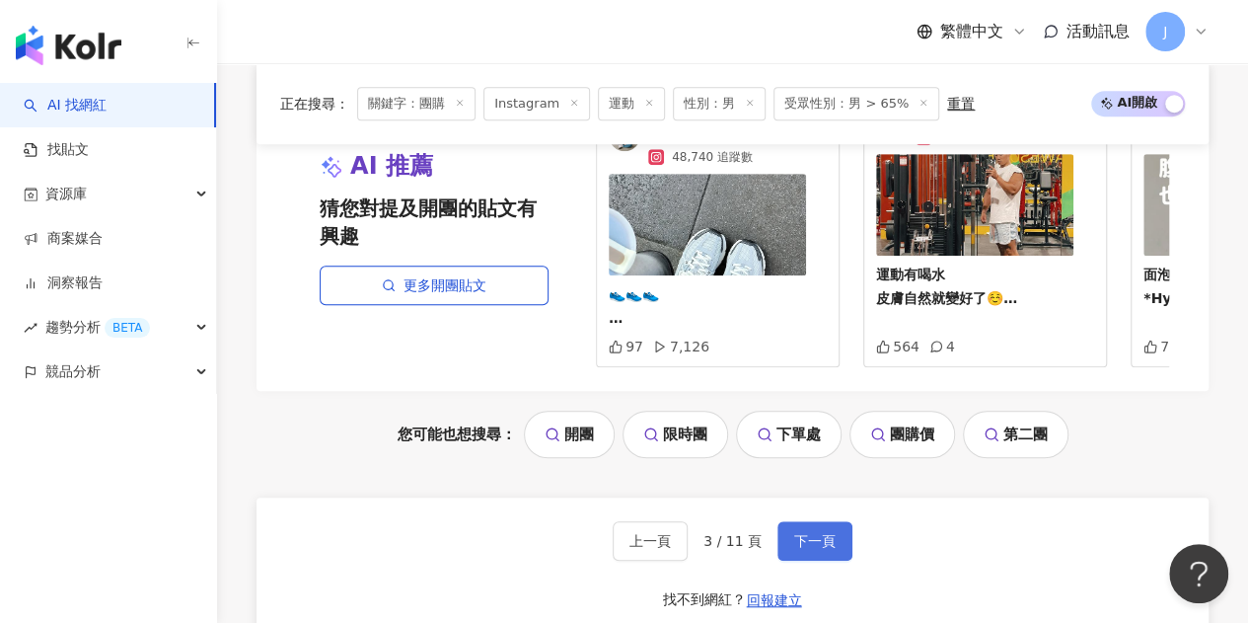
click at [807, 533] on span "下一頁" at bounding box center [814, 541] width 41 height 16
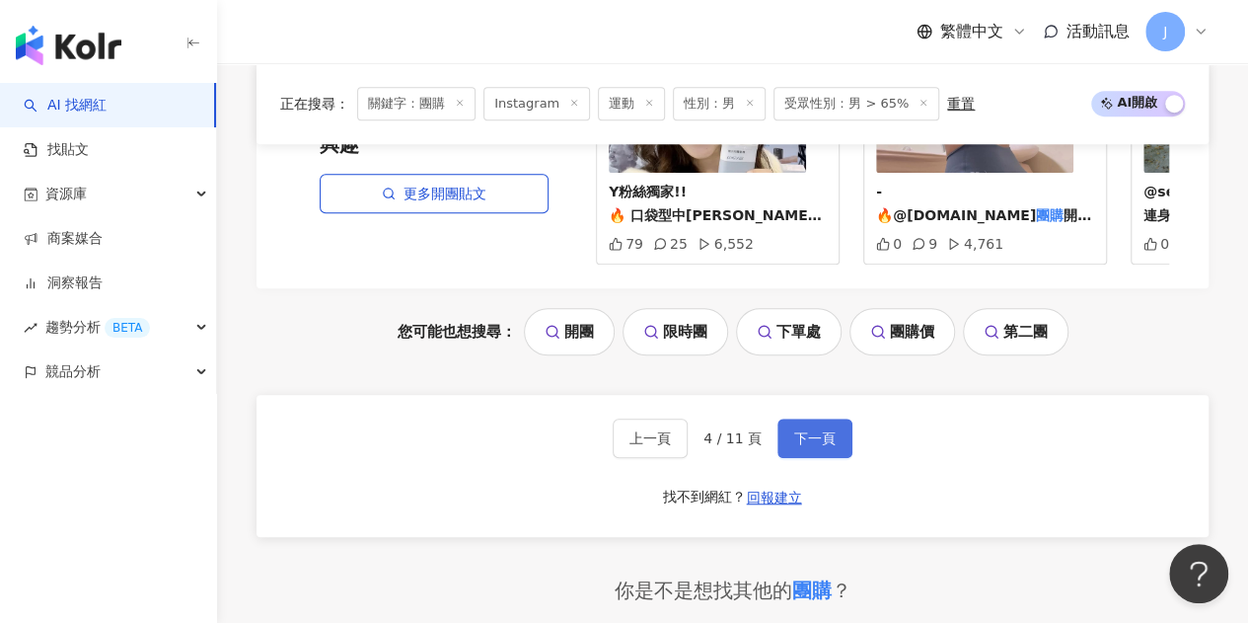
click at [802, 418] on button "下一頁" at bounding box center [814, 437] width 75 height 39
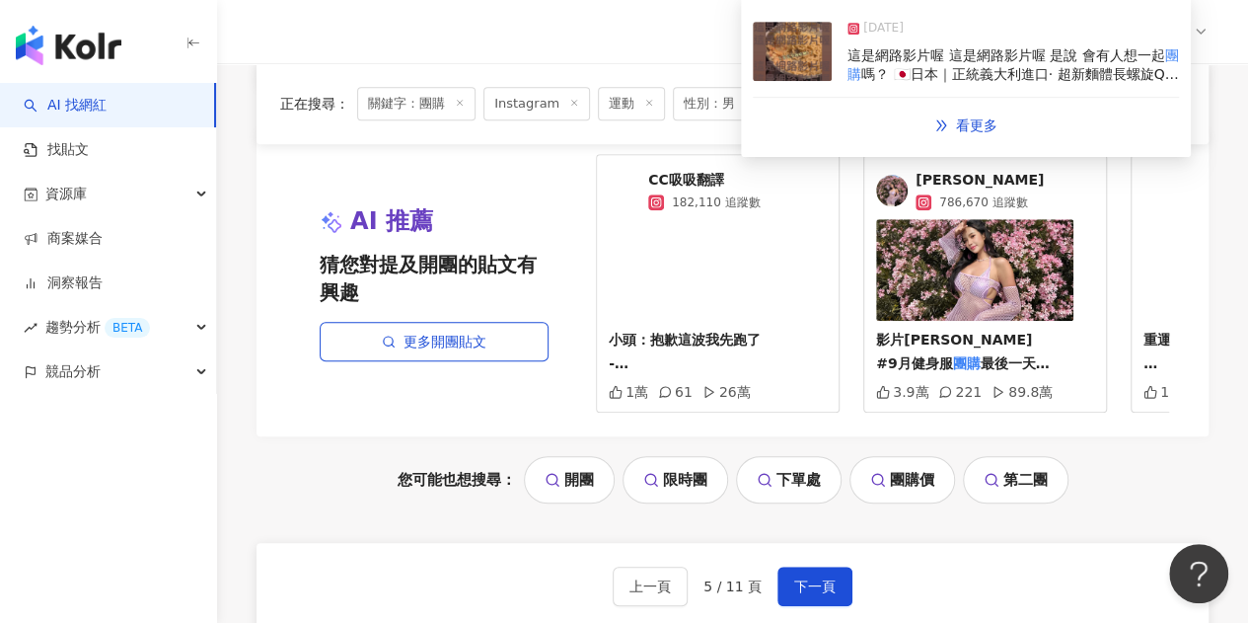
scroll to position [4191, 0]
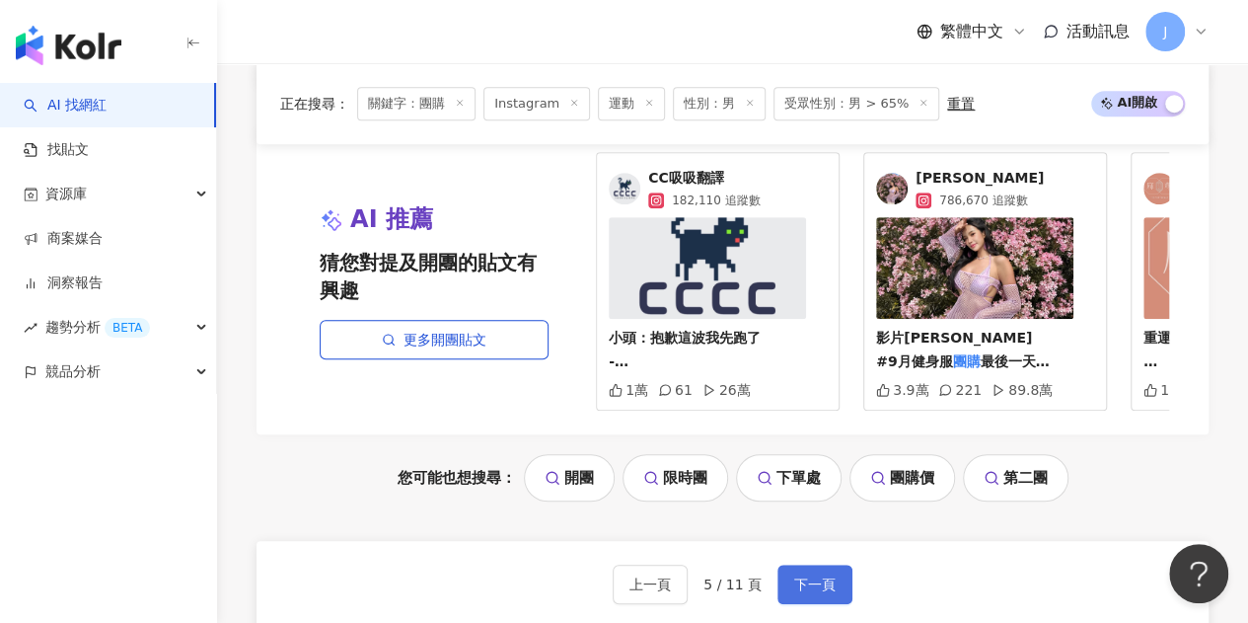
click at [779, 564] on button "下一頁" at bounding box center [814, 583] width 75 height 39
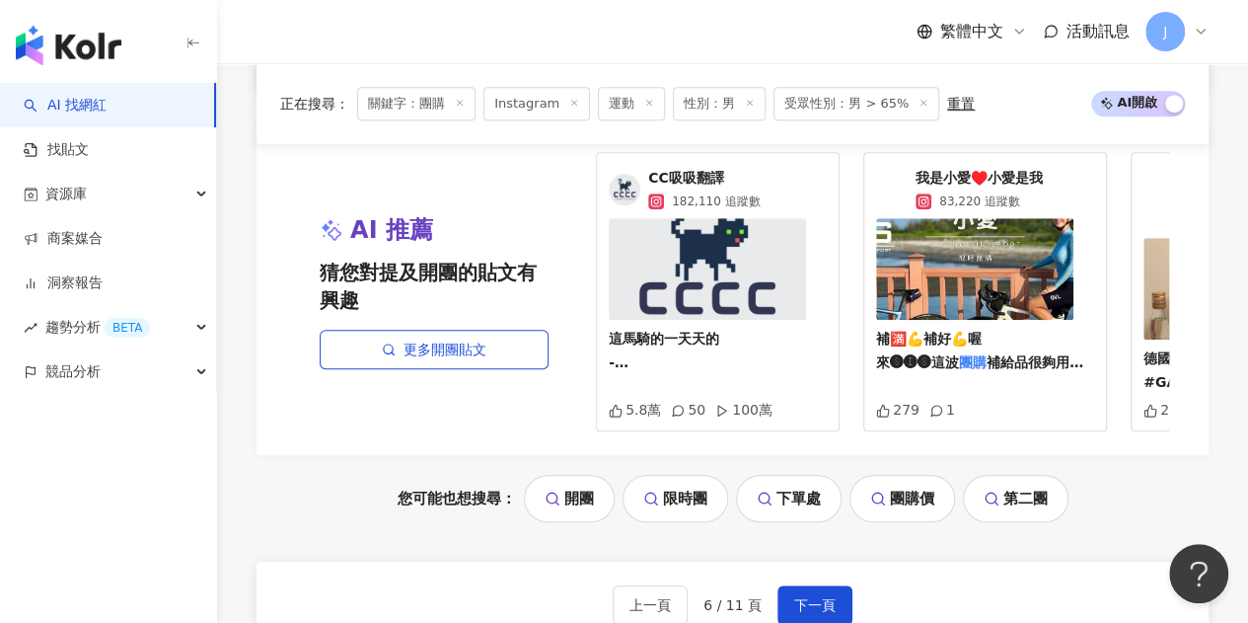
scroll to position [4330, 0]
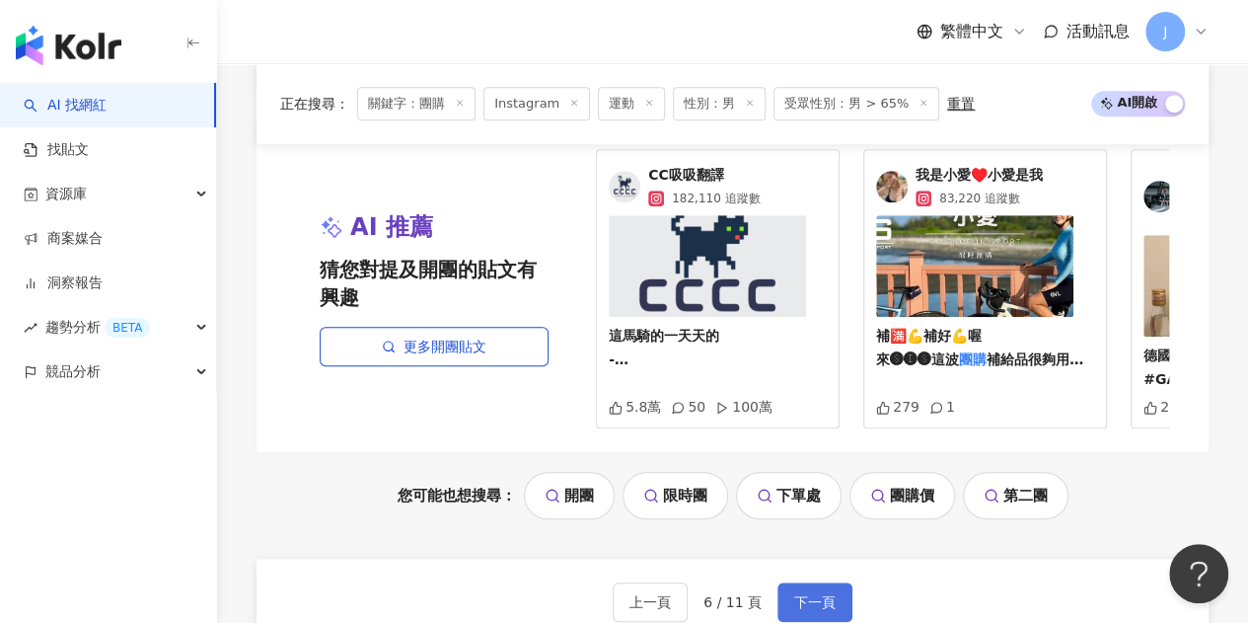
click at [811, 594] on span "下一頁" at bounding box center [814, 602] width 41 height 16
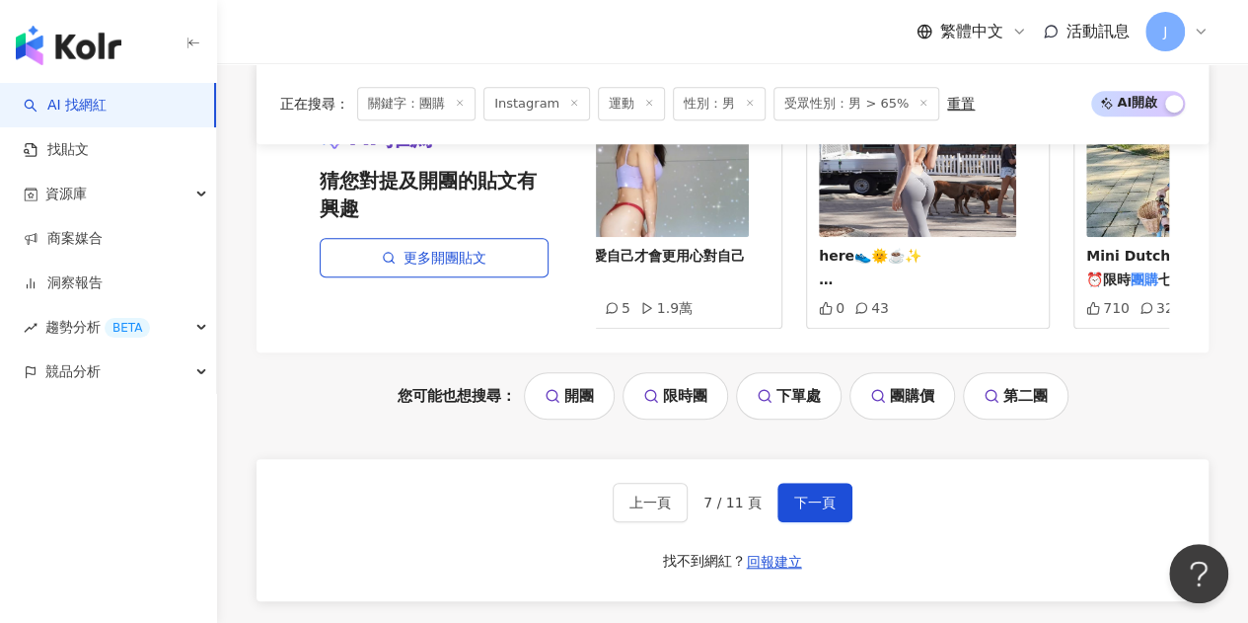
scroll to position [4251, 0]
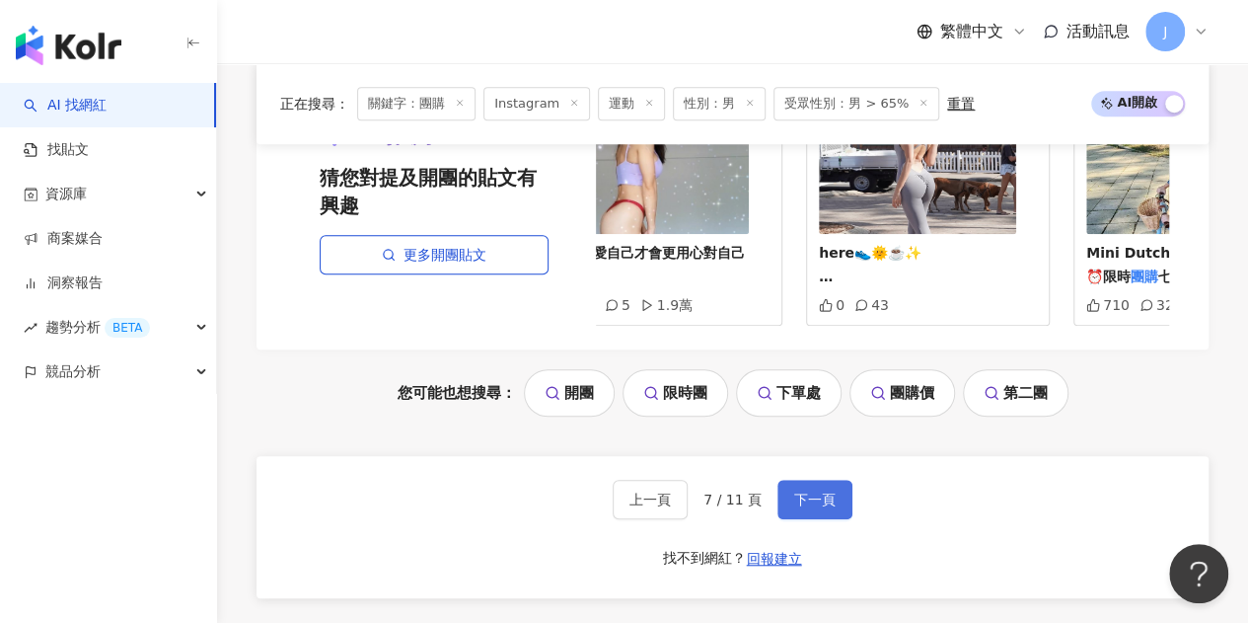
click at [797, 491] on span "下一頁" at bounding box center [814, 499] width 41 height 16
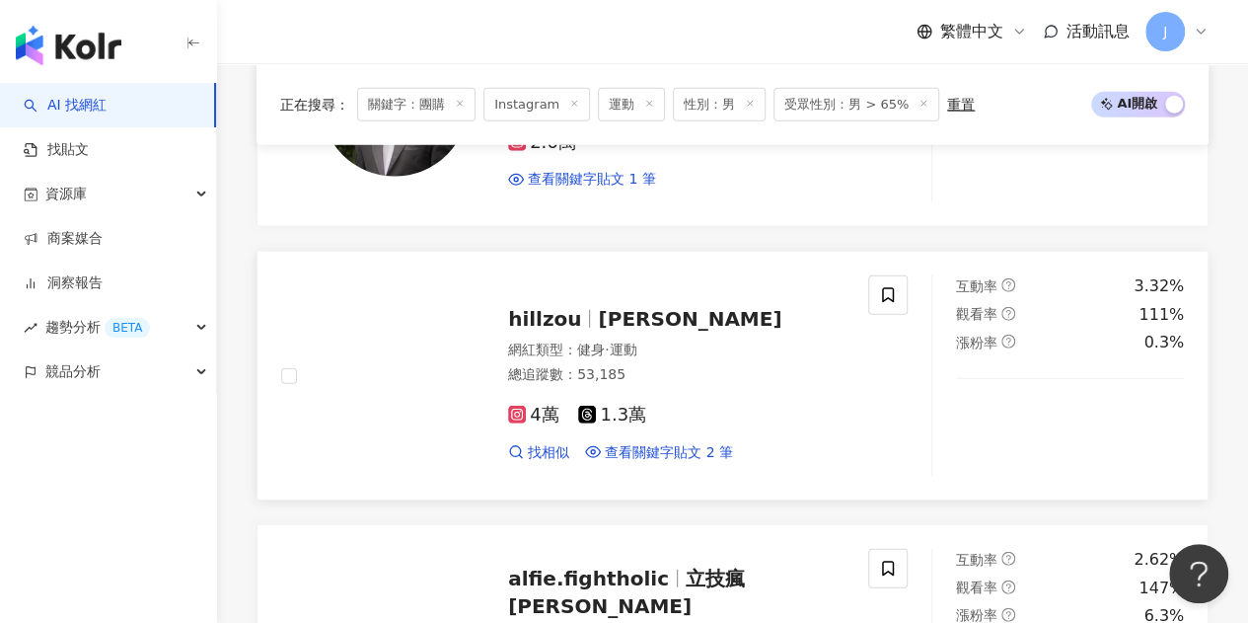
scroll to position [2498, 0]
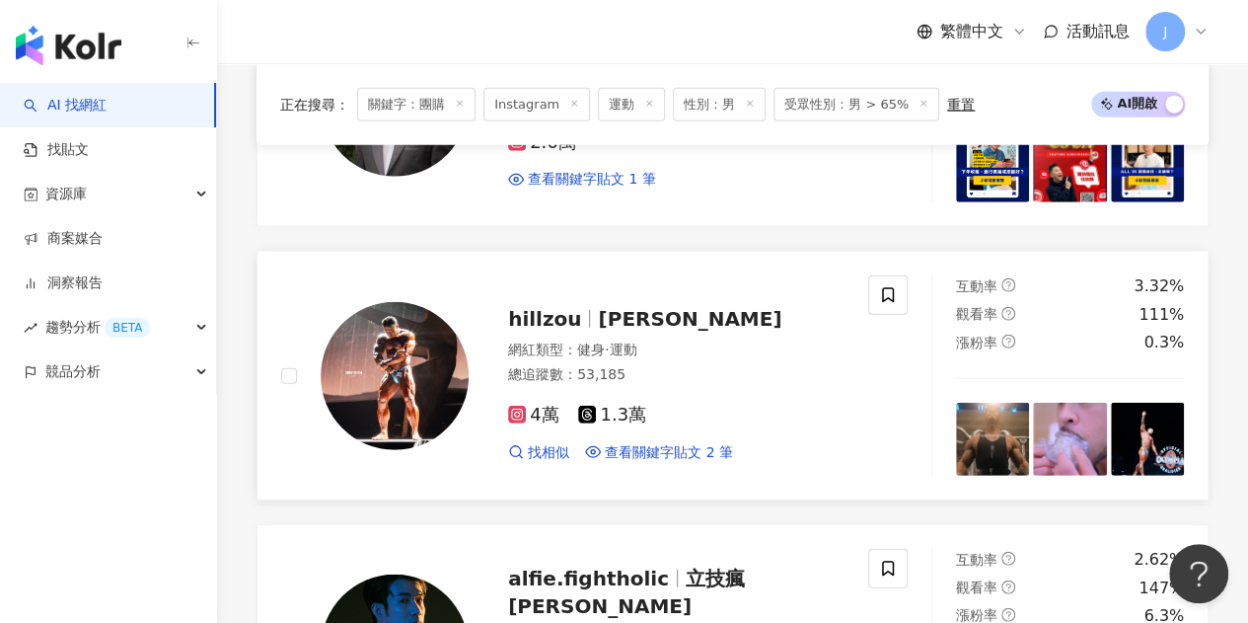
click at [584, 303] on div "hillzou 鄒政翰 網紅類型 ： 健身 · 運動 總追蹤數 ： 53,185 4萬 1.3萬 找相似 查看關鍵字貼文 2 筆" at bounding box center [657, 375] width 376 height 173
click at [598, 317] on span "[PERSON_NAME]" at bounding box center [689, 319] width 183 height 24
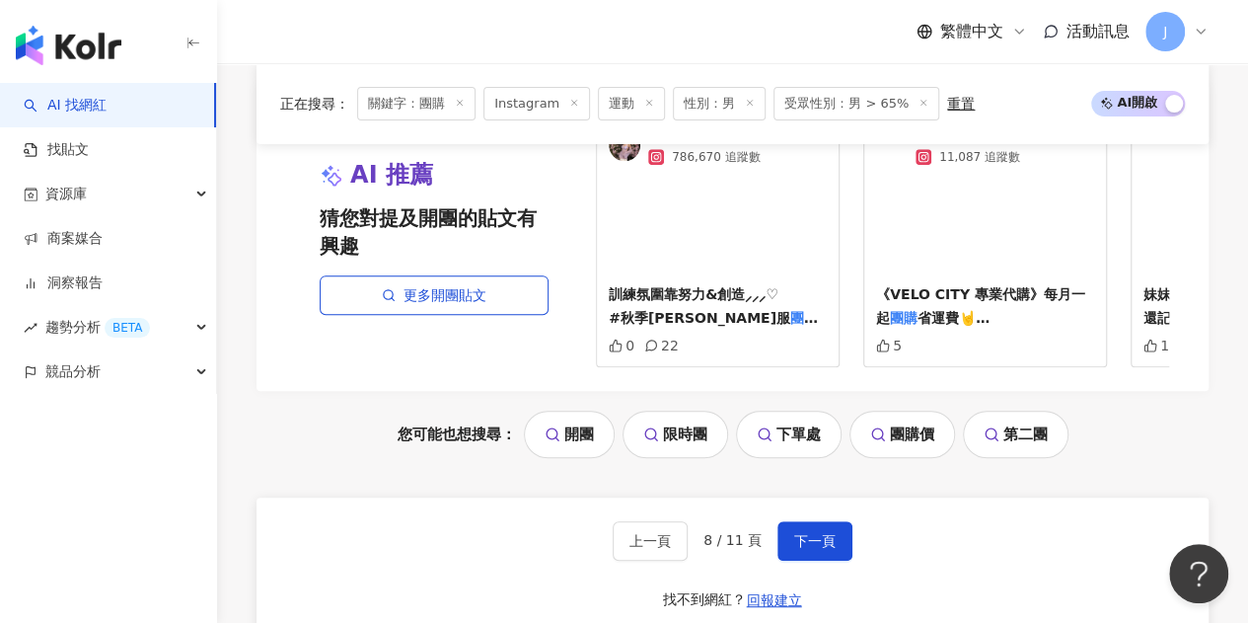
scroll to position [4076, 0]
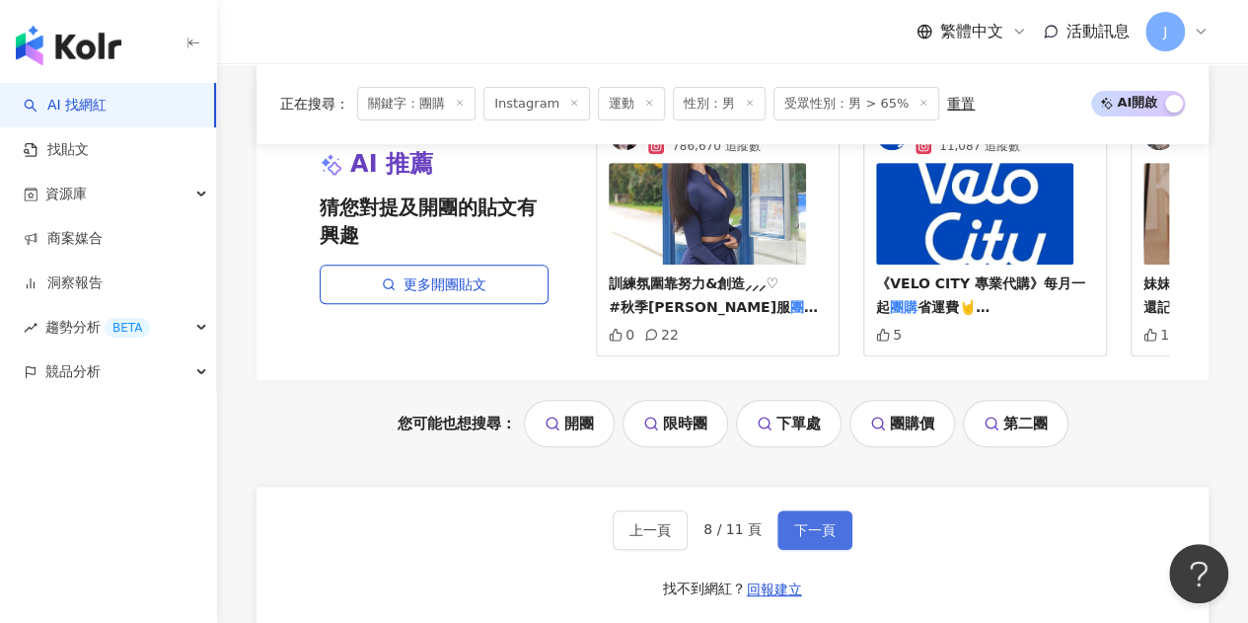
click at [807, 523] on span "下一頁" at bounding box center [814, 530] width 41 height 16
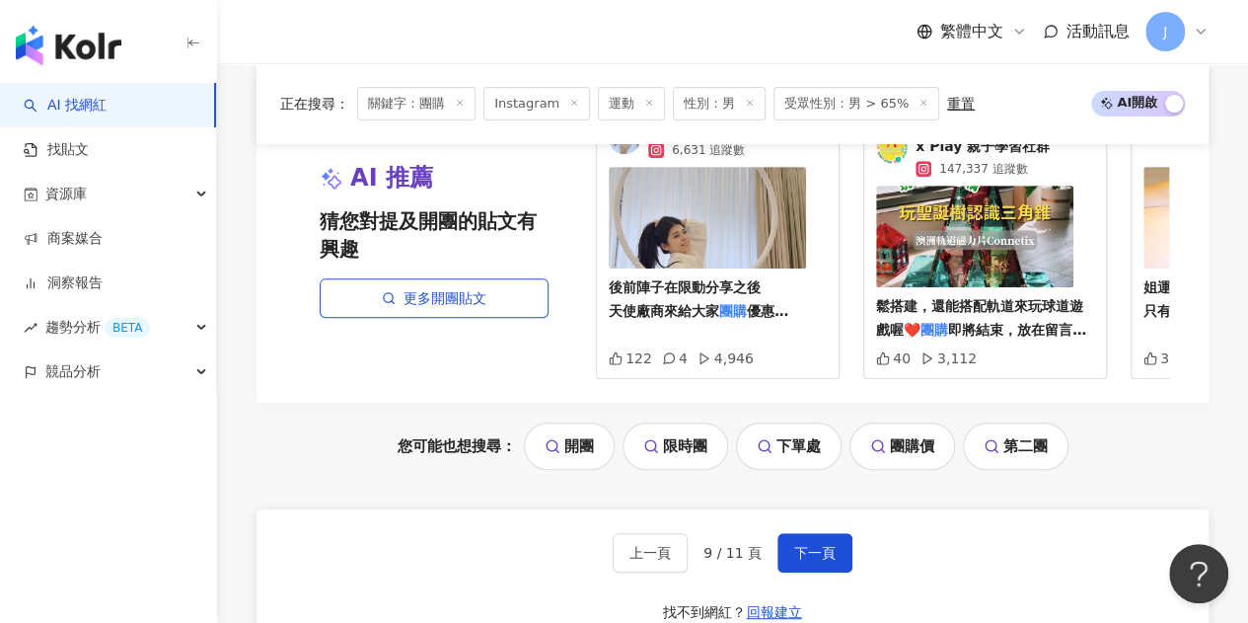
scroll to position [4242, 0]
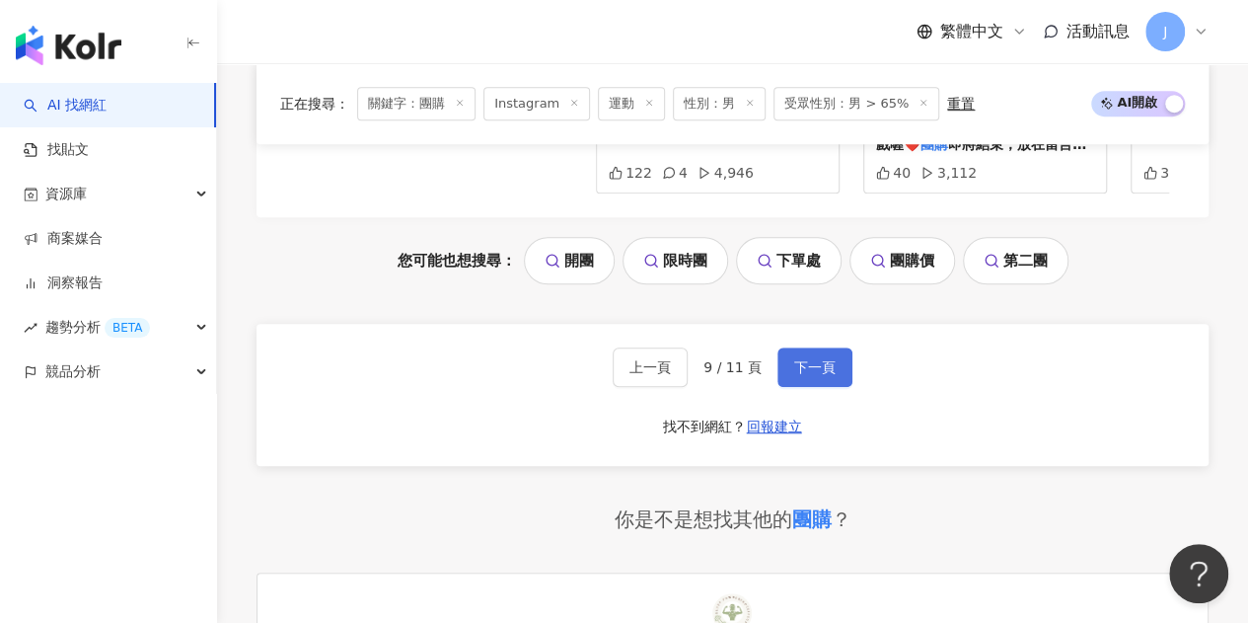
click at [794, 375] on span "下一頁" at bounding box center [814, 367] width 41 height 16
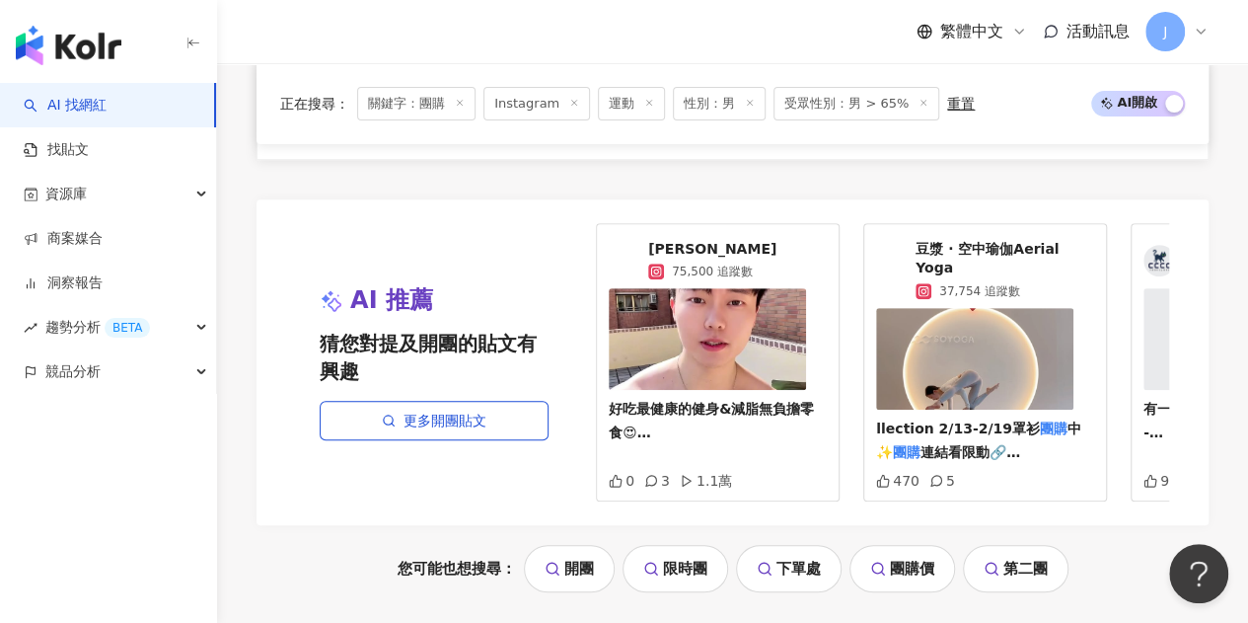
scroll to position [4143, 0]
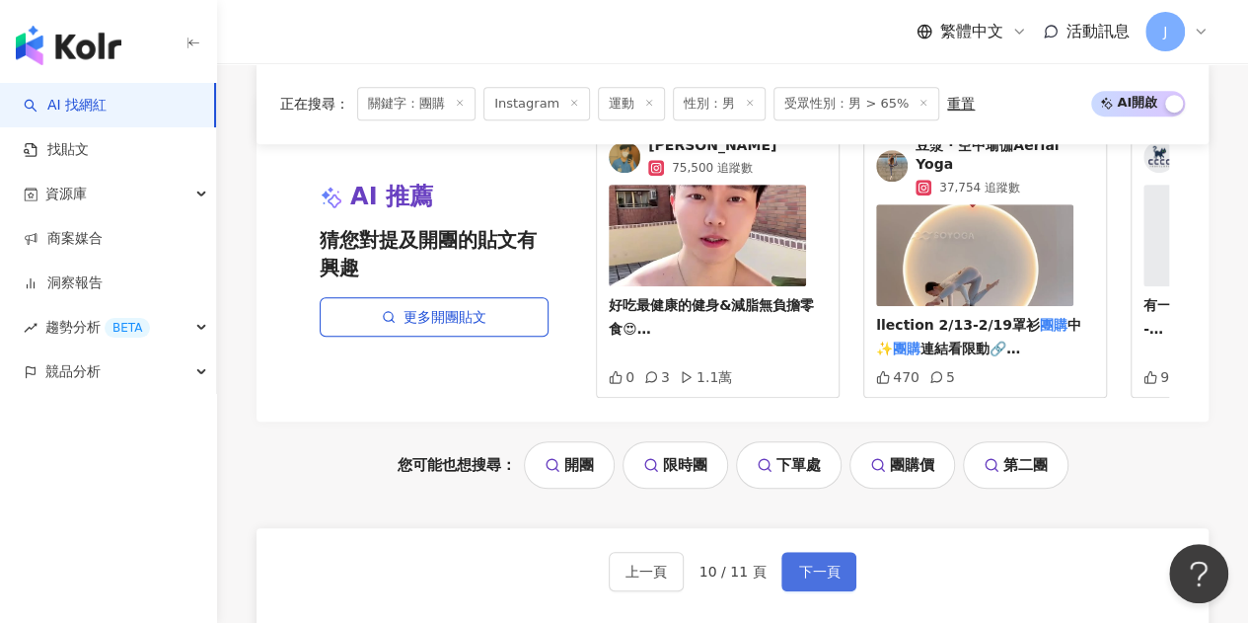
click at [798, 563] on span "下一頁" at bounding box center [818, 571] width 41 height 16
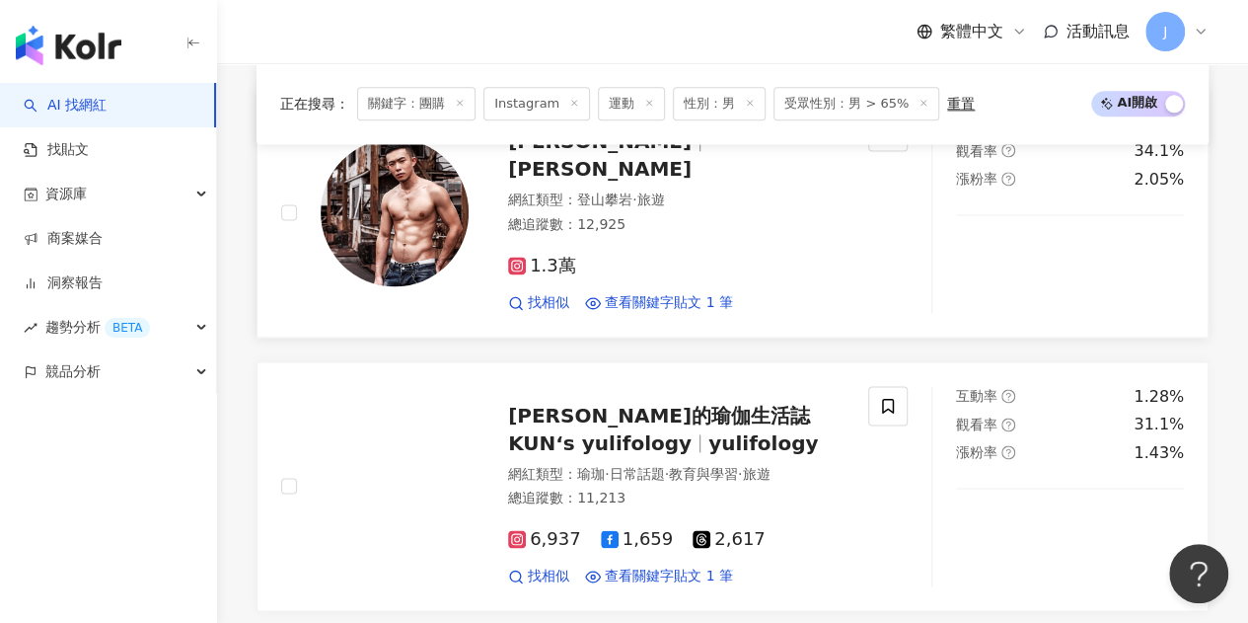
scroll to position [1578, 0]
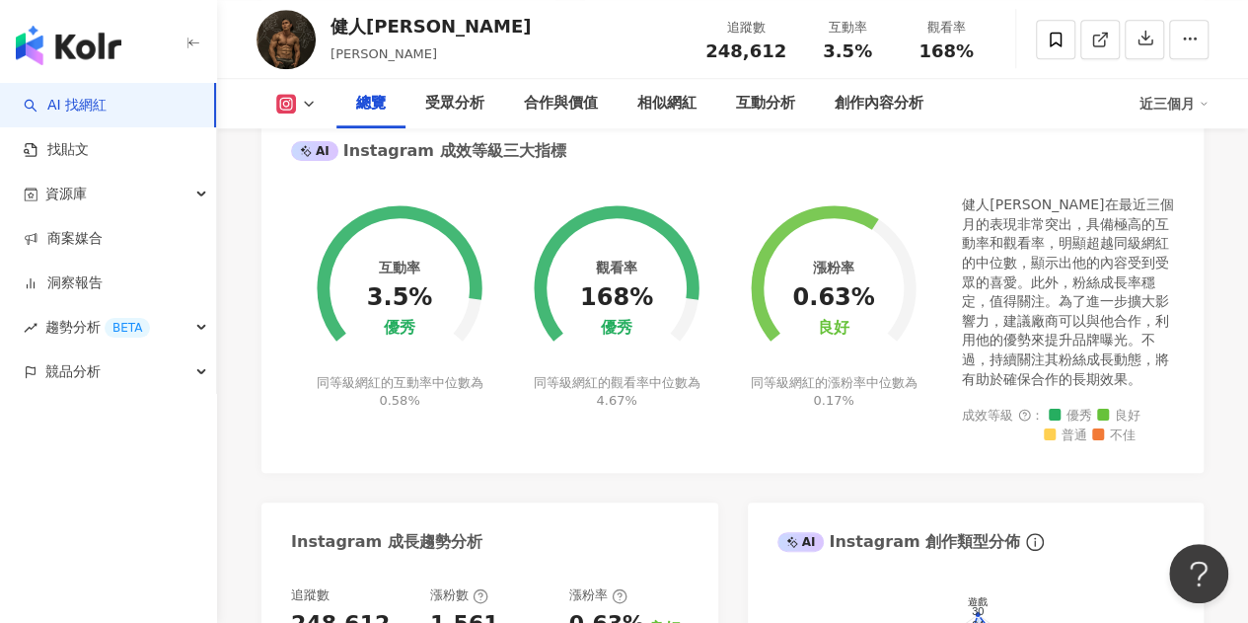
scroll to position [691, 0]
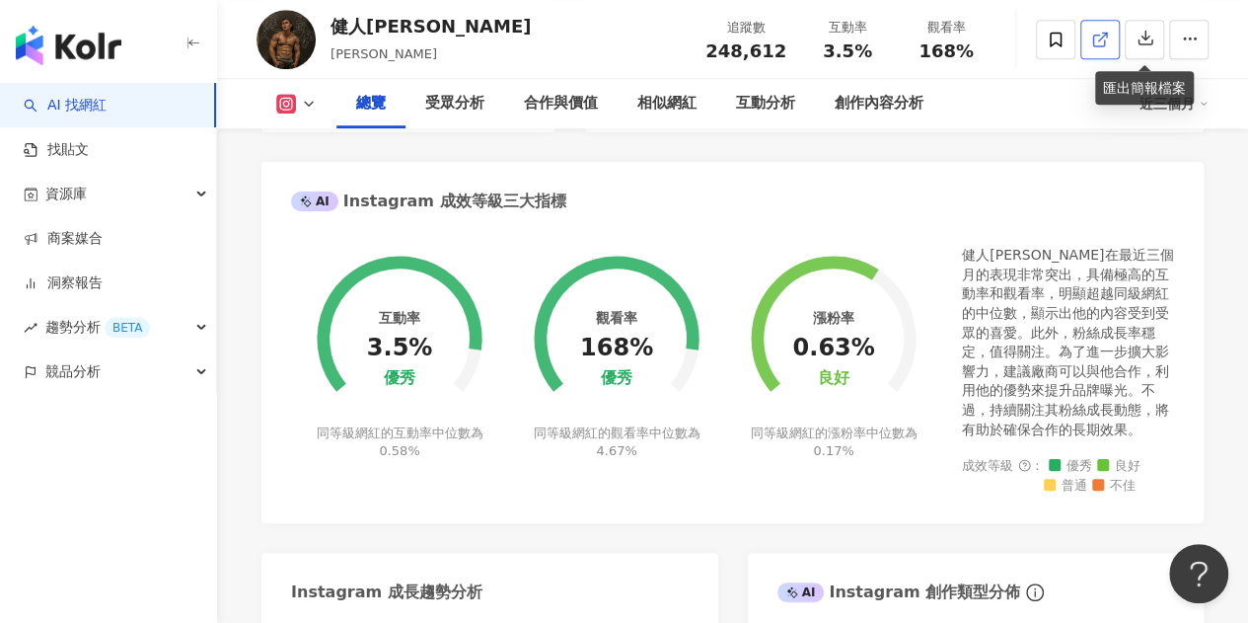
click at [1111, 36] on link at bounding box center [1099, 39] width 39 height 39
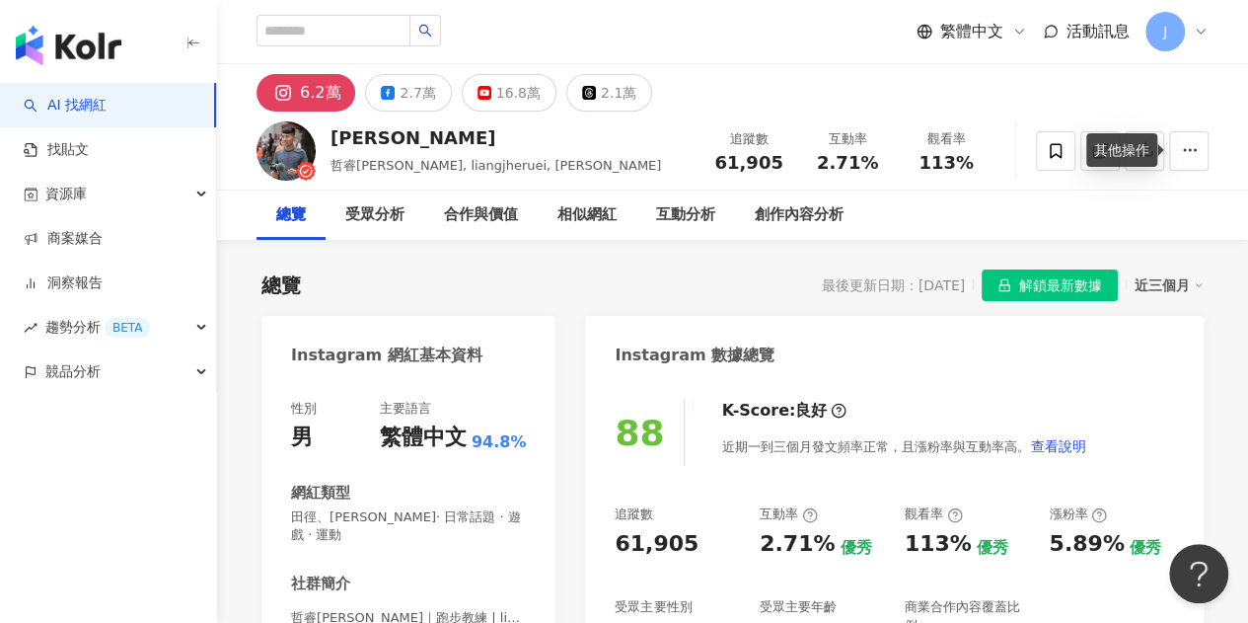
click at [1109, 155] on div "其他操作" at bounding box center [1121, 150] width 71 height 34
drag, startPoint x: 1095, startPoint y: 177, endPoint x: 1096, endPoint y: 163, distance: 13.8
click at [1095, 177] on div at bounding box center [1122, 150] width 173 height 59
click at [1099, 153] on icon at bounding box center [1100, 151] width 18 height 18
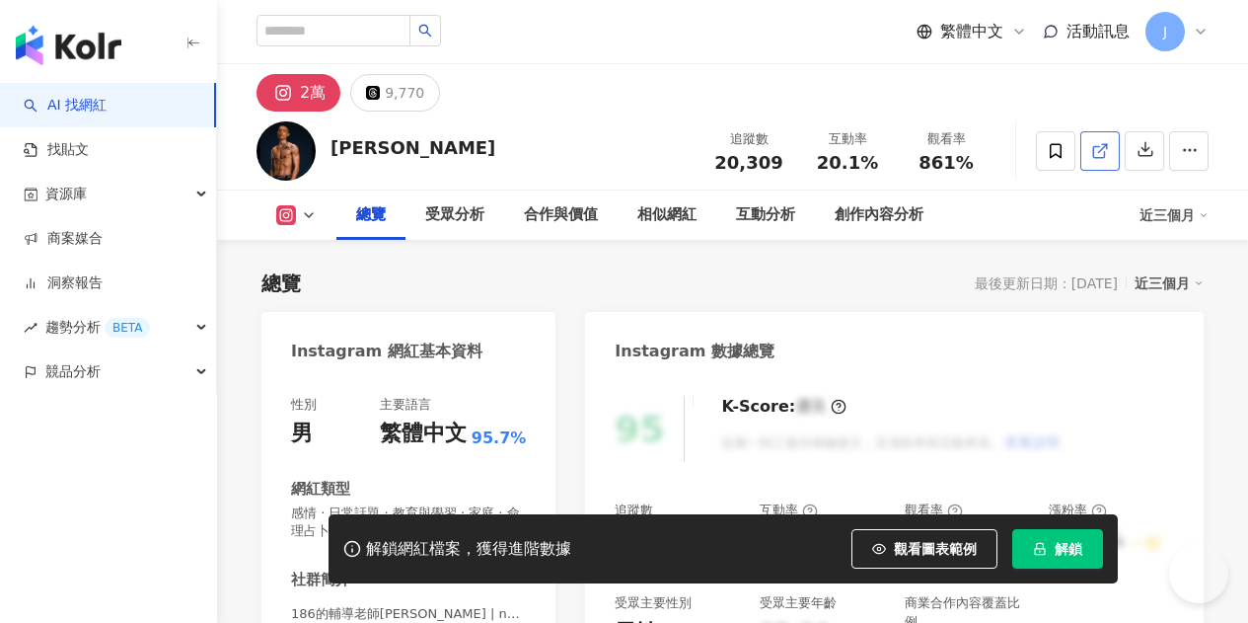
click at [1095, 153] on icon at bounding box center [1100, 151] width 18 height 18
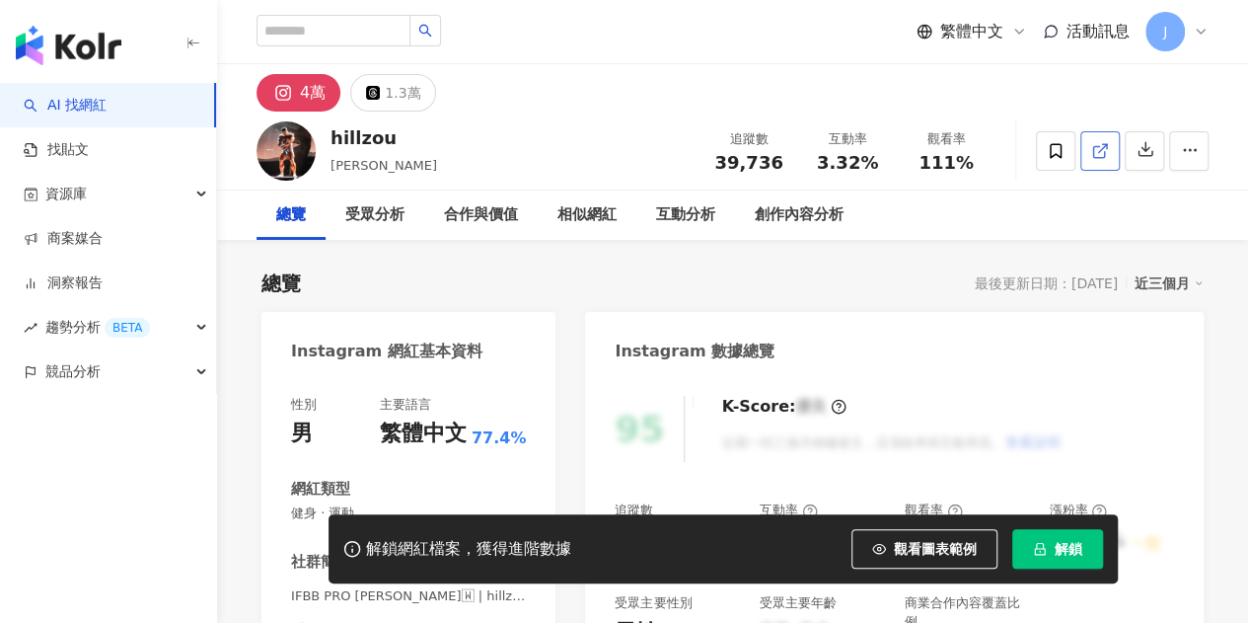
click at [1104, 151] on icon at bounding box center [1098, 151] width 11 height 11
